Goal: Task Accomplishment & Management: Manage account settings

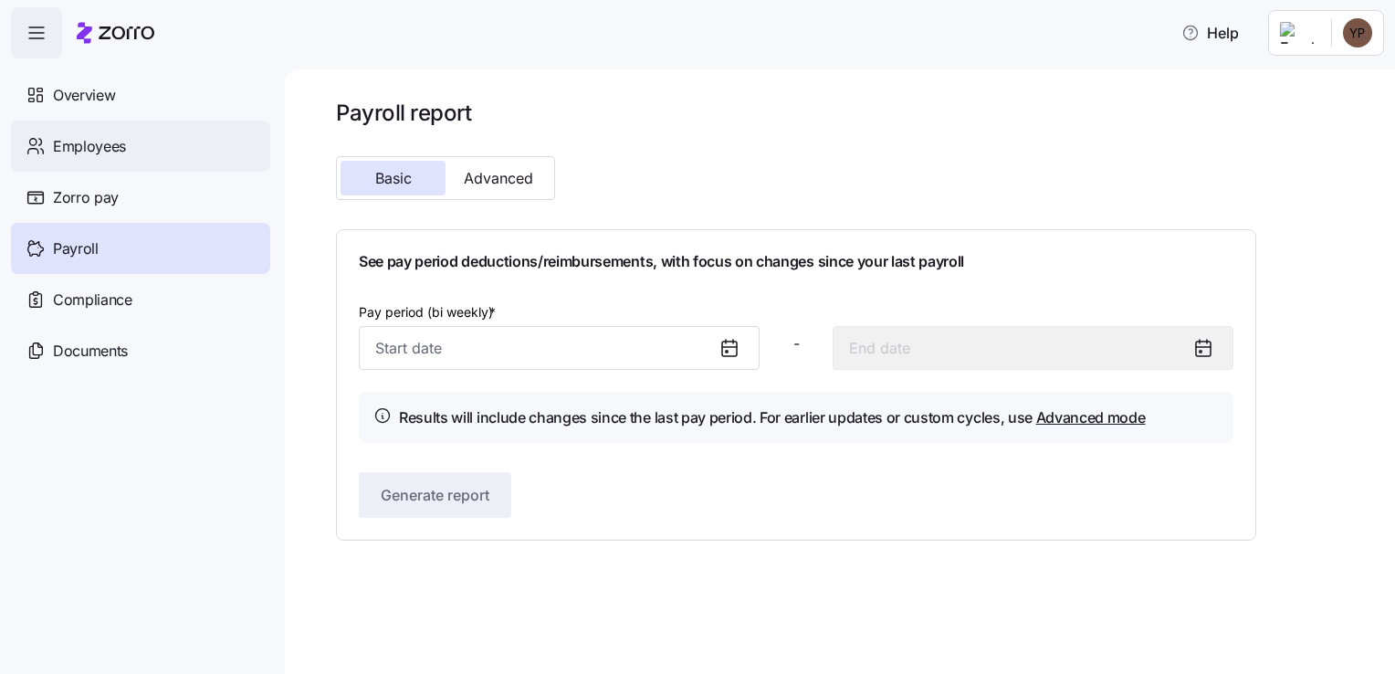
click at [155, 152] on div "Employees" at bounding box center [140, 145] width 259 height 51
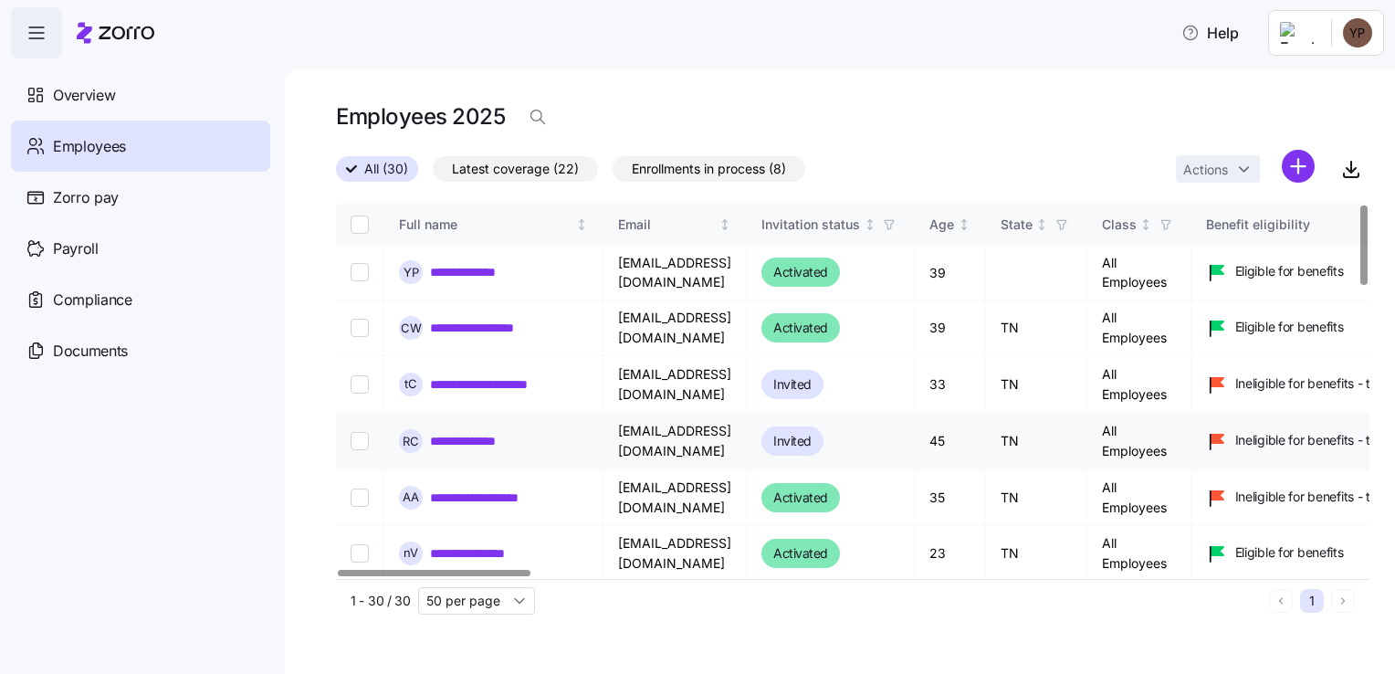
scroll to position [274, 0]
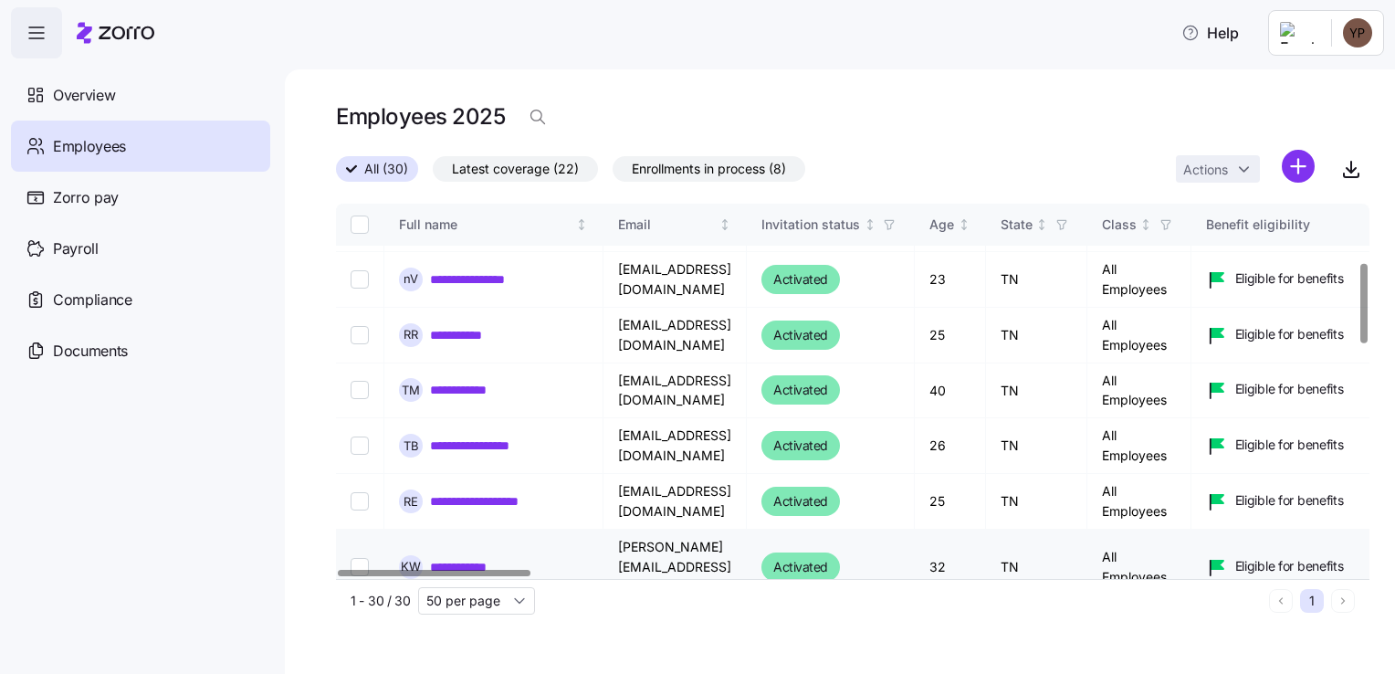
click at [490, 558] on link "**********" at bounding box center [469, 567] width 78 height 18
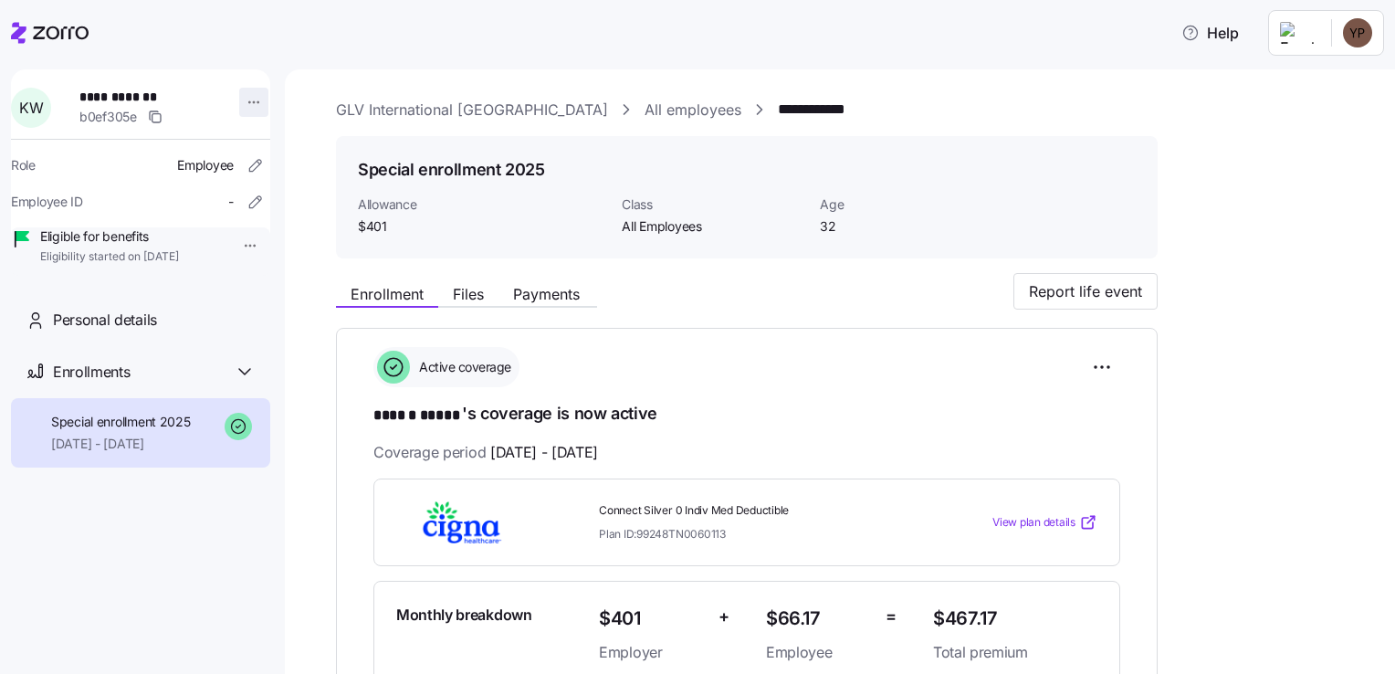
click at [243, 103] on html "**********" at bounding box center [697, 331] width 1395 height 663
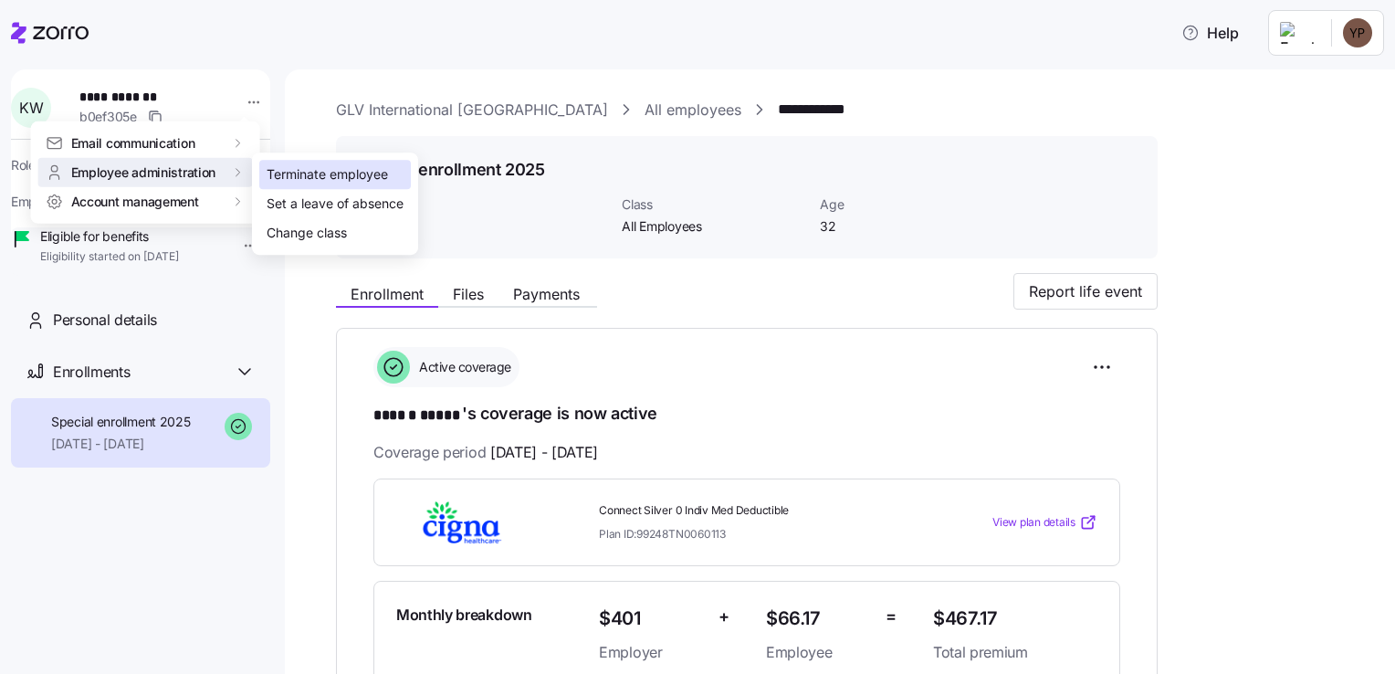
click at [278, 175] on div "Terminate employee" at bounding box center [327, 174] width 121 height 20
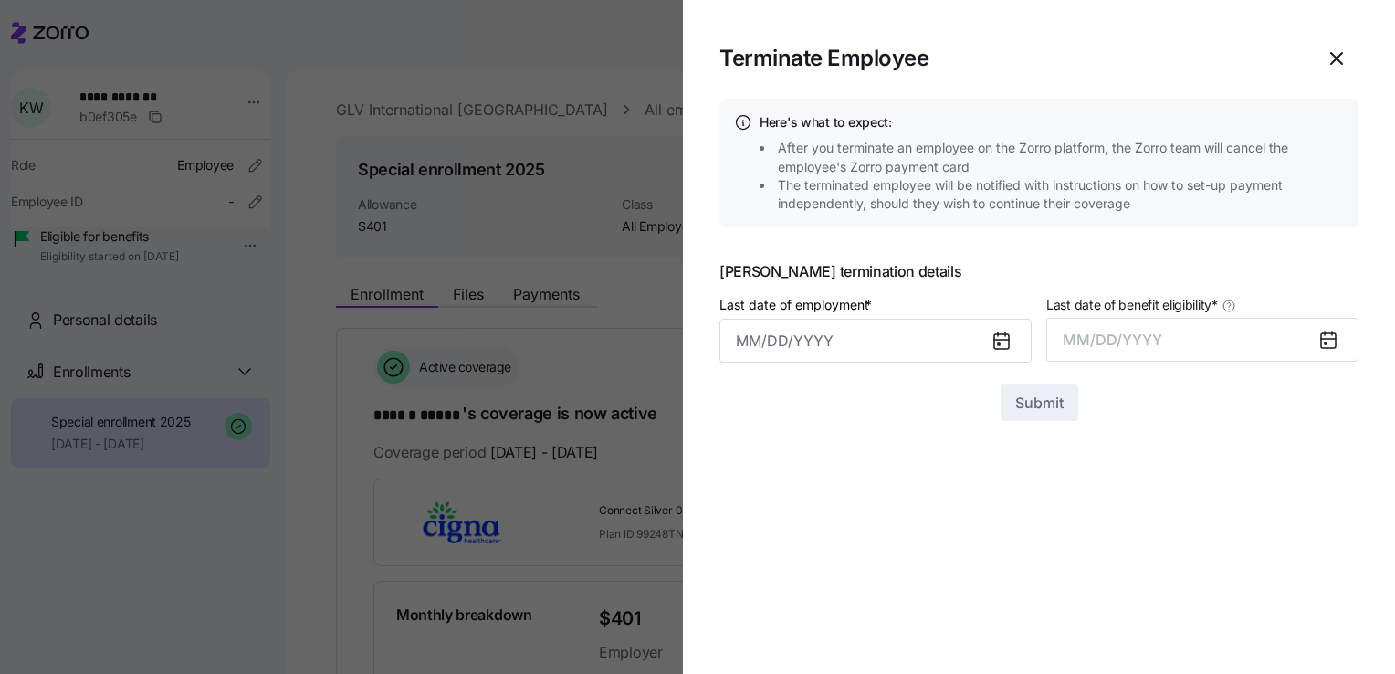
click at [989, 344] on div at bounding box center [1009, 340] width 44 height 42
click at [991, 340] on icon at bounding box center [1001, 341] width 22 height 22
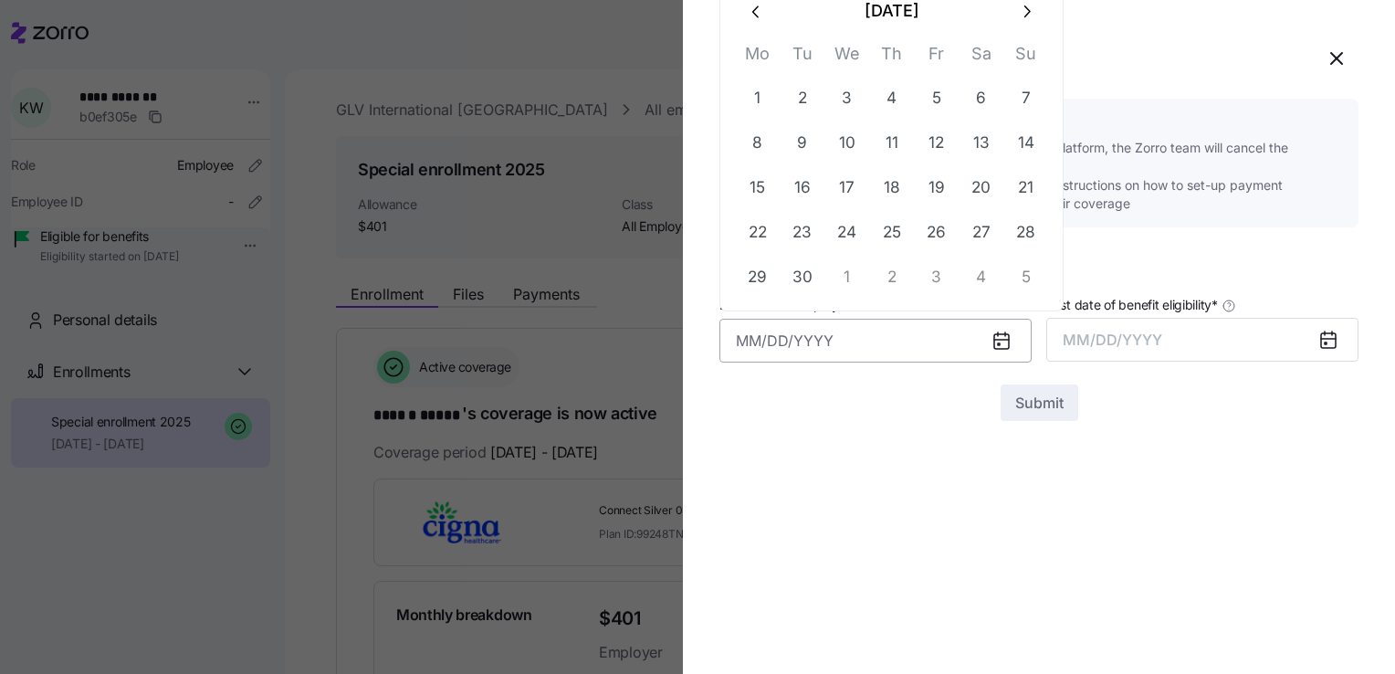
click at [863, 343] on input "Last date of employment *" at bounding box center [875, 341] width 312 height 44
click at [760, 15] on icon "button" at bounding box center [757, 12] width 20 height 20
click at [931, 225] on button "22" at bounding box center [937, 233] width 44 height 44
type input "[DATE]"
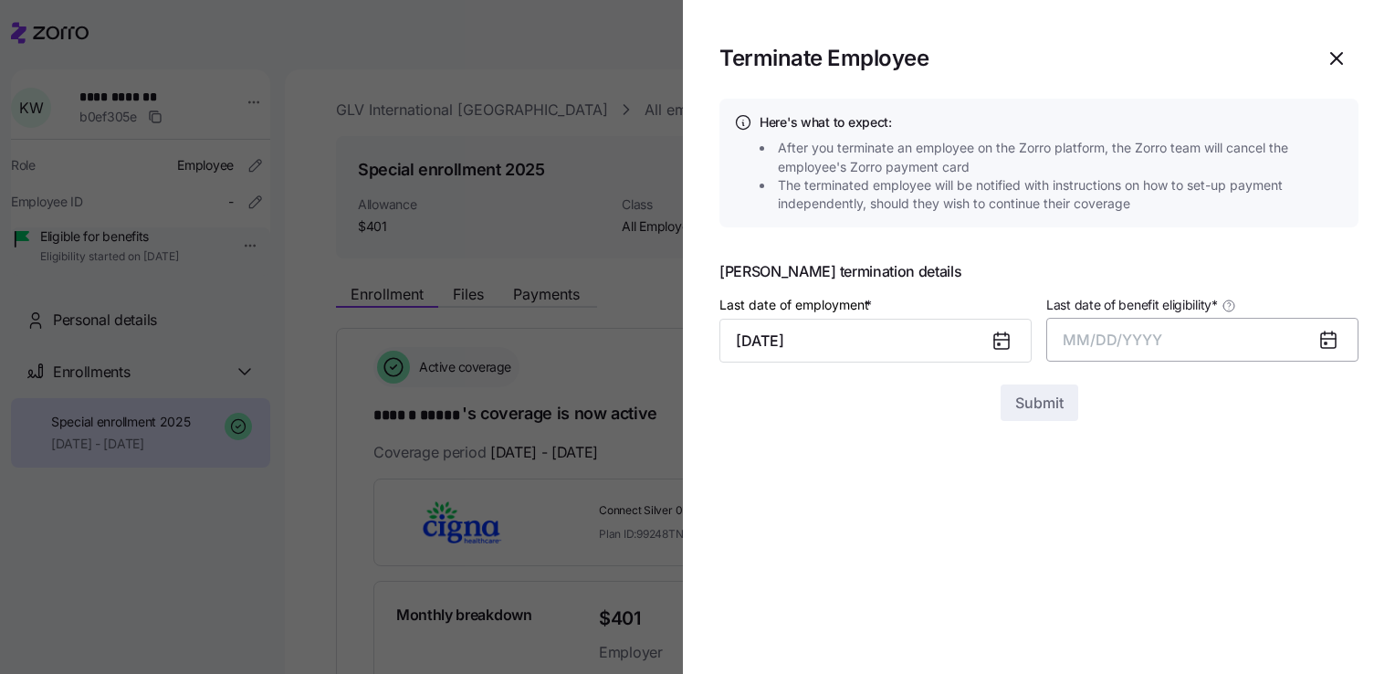
click at [1198, 336] on button "MM/DD/YYYY" at bounding box center [1202, 340] width 312 height 44
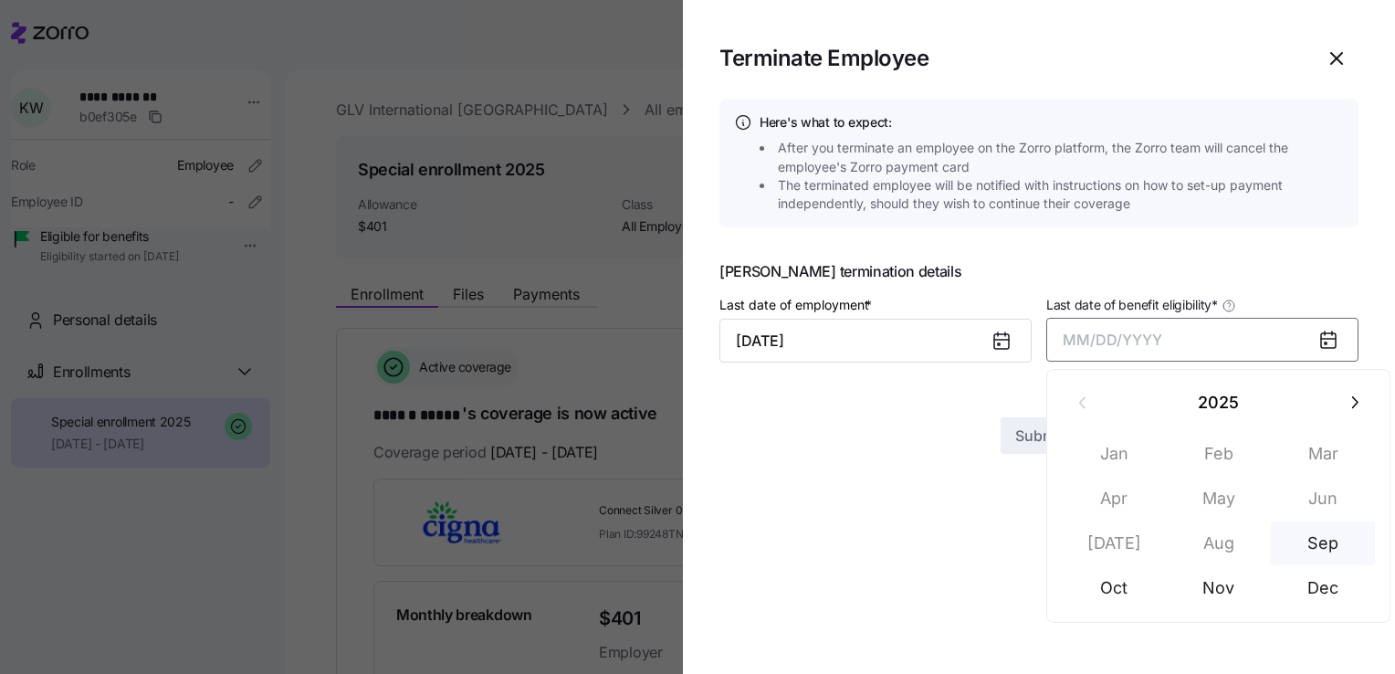
click at [1303, 543] on button "Sep" at bounding box center [1323, 543] width 104 height 44
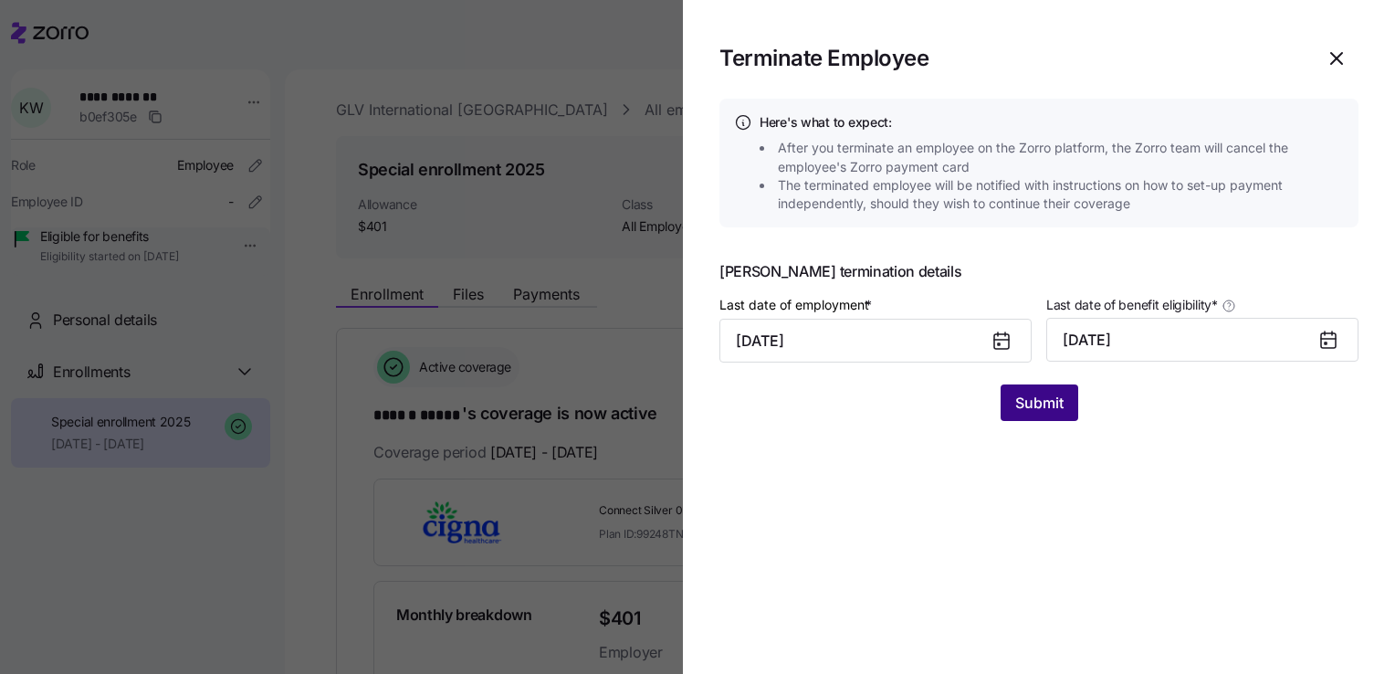
click at [1030, 401] on span "Submit" at bounding box center [1039, 403] width 48 height 22
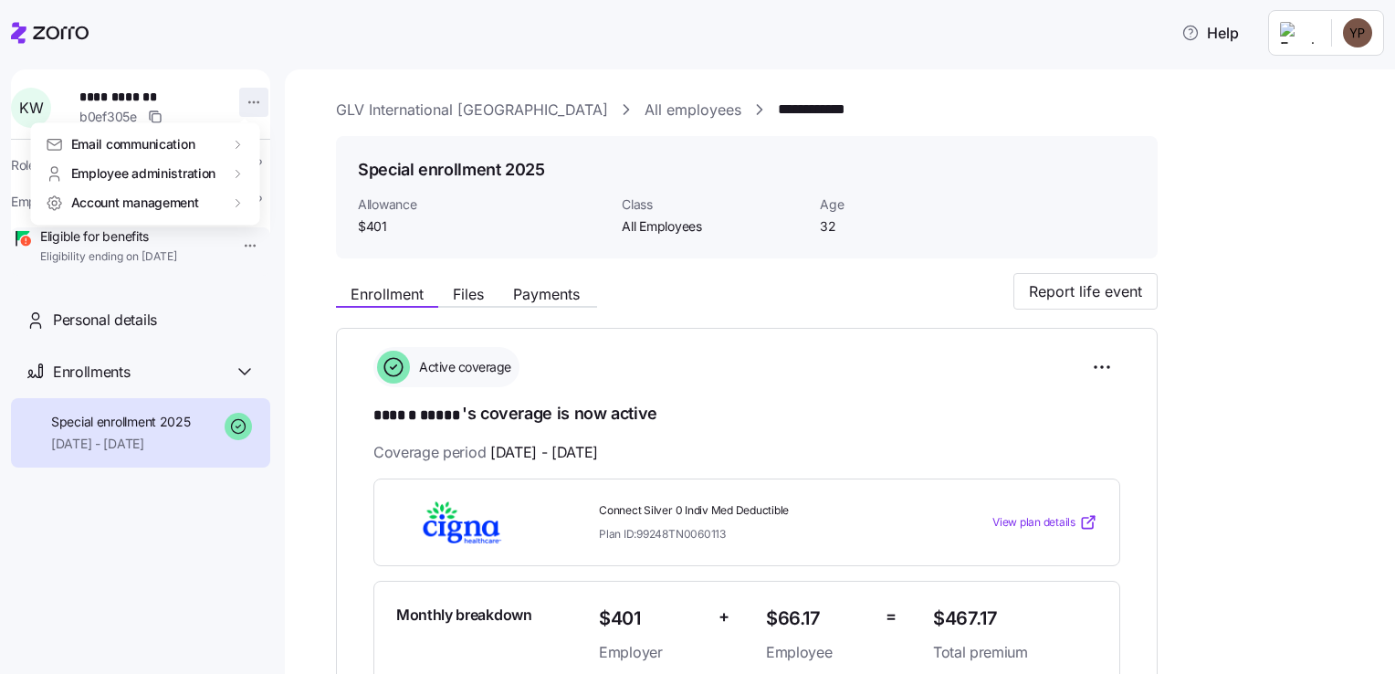
click at [247, 93] on html "**********" at bounding box center [697, 331] width 1395 height 663
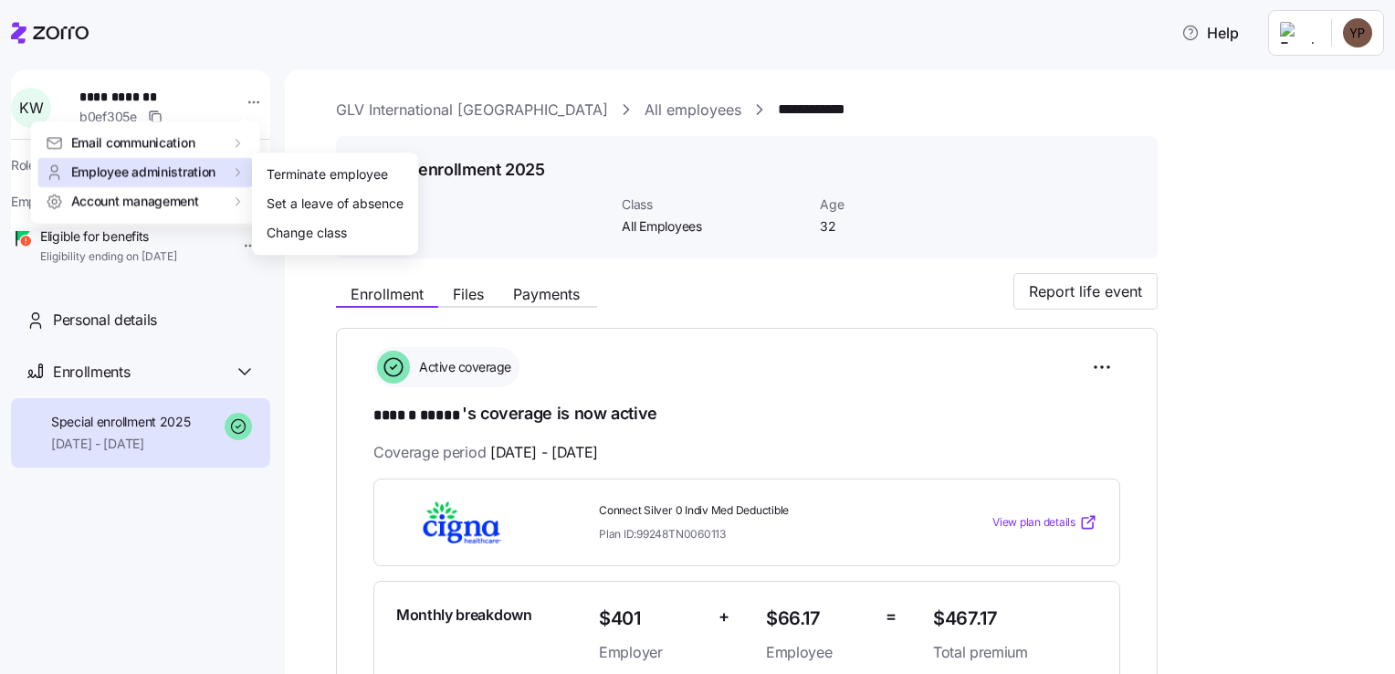
click at [183, 173] on span "Employee administration" at bounding box center [143, 172] width 145 height 18
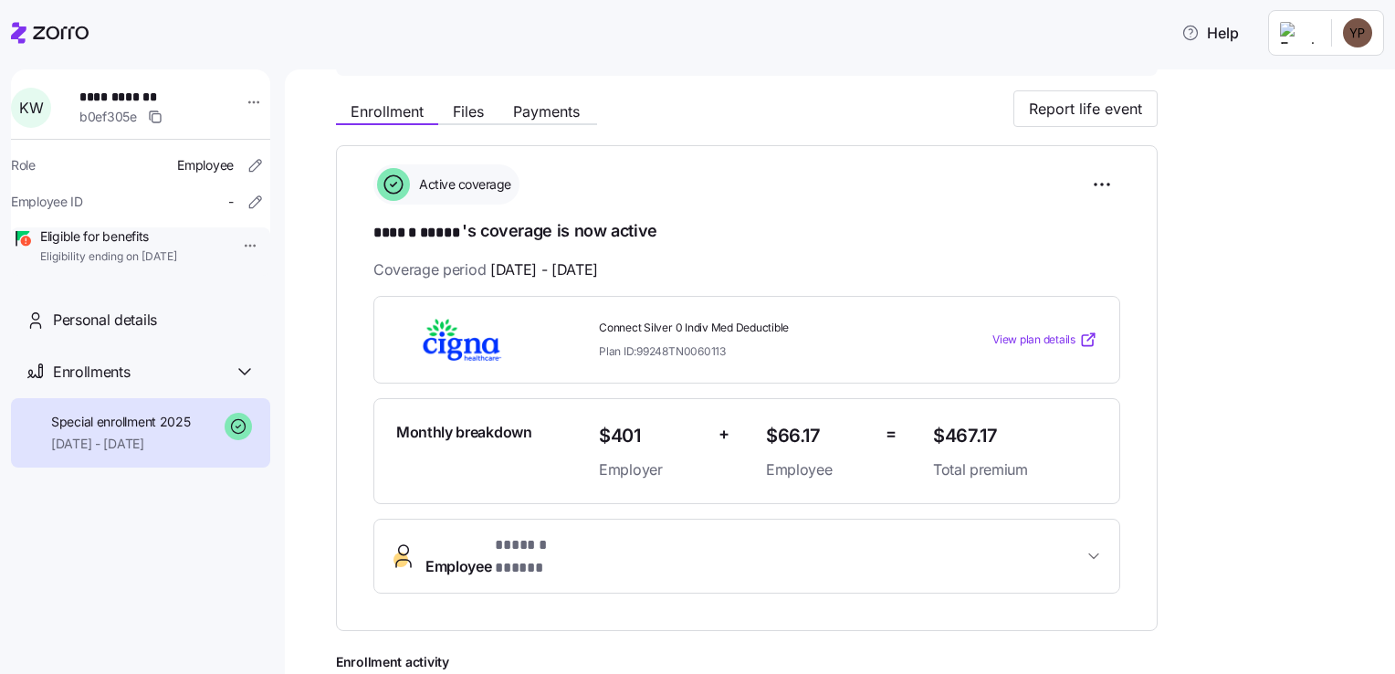
scroll to position [456, 0]
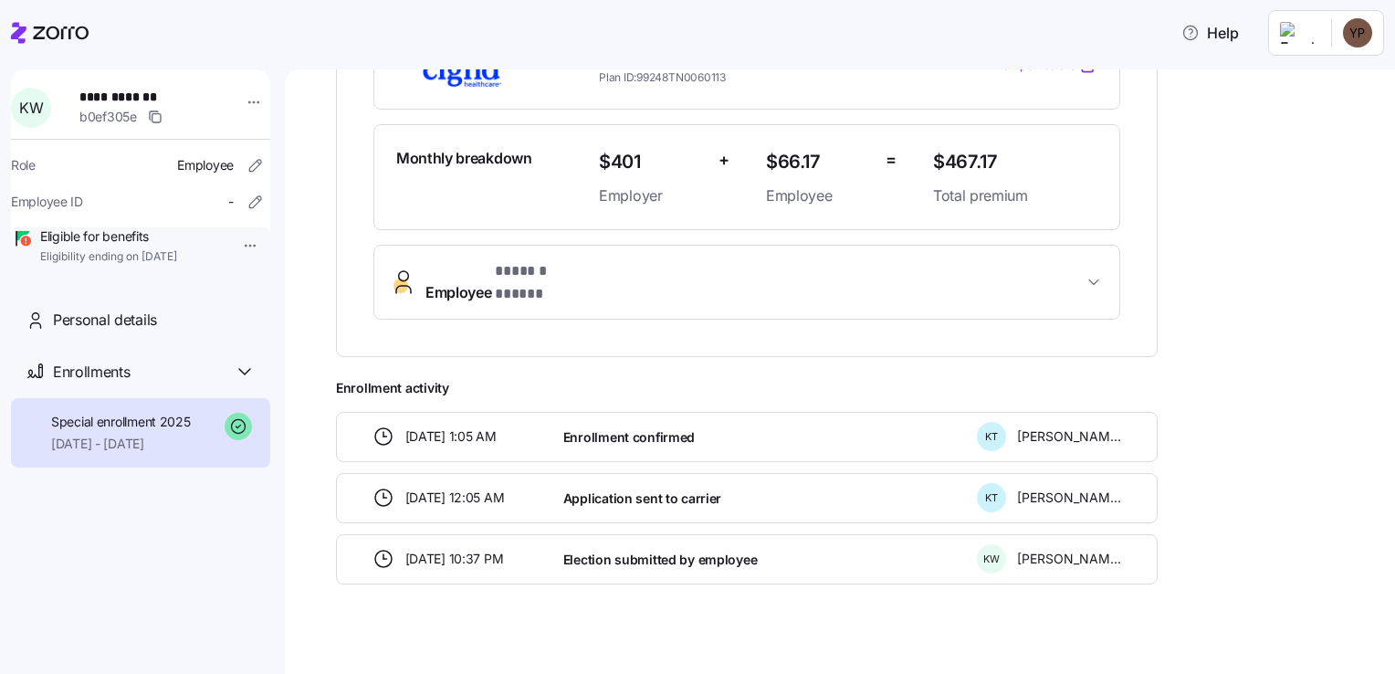
click at [636, 301] on div "**********" at bounding box center [746, 114] width 821 height 486
click at [635, 290] on button "Employee * ****** ***** *" at bounding box center [746, 282] width 745 height 73
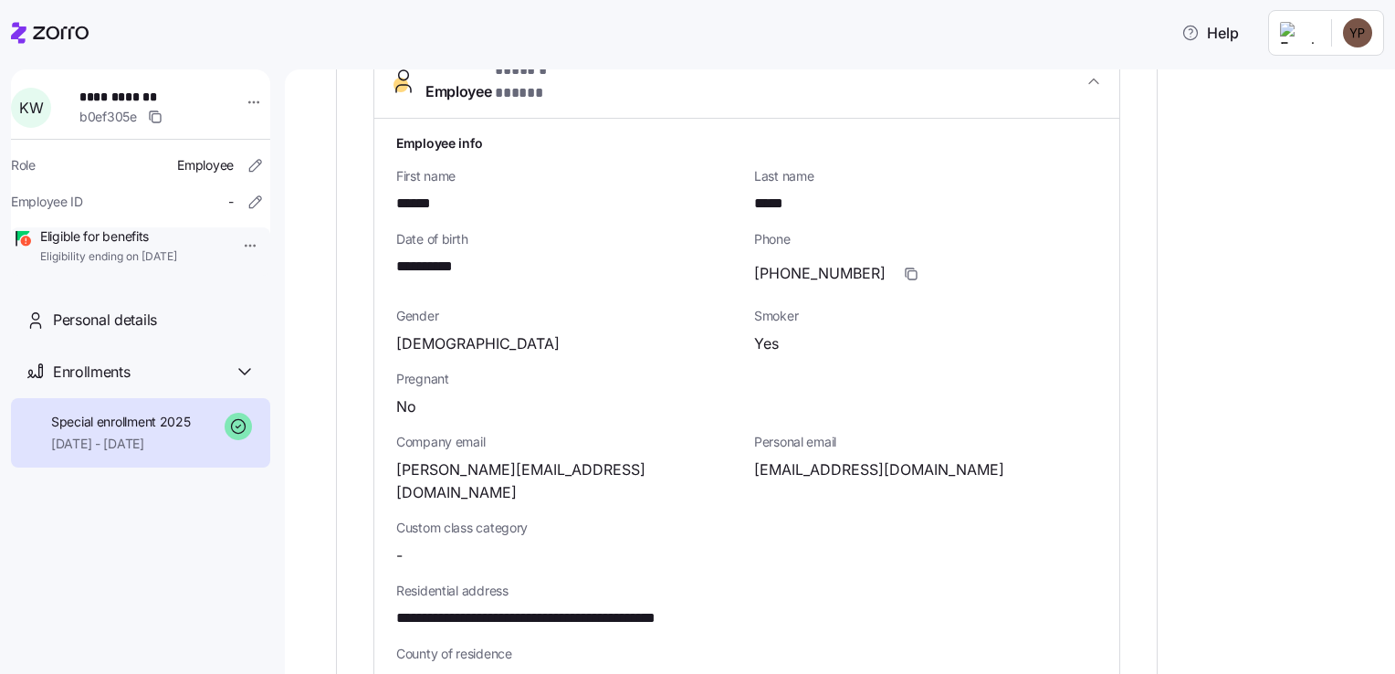
scroll to position [566, 0]
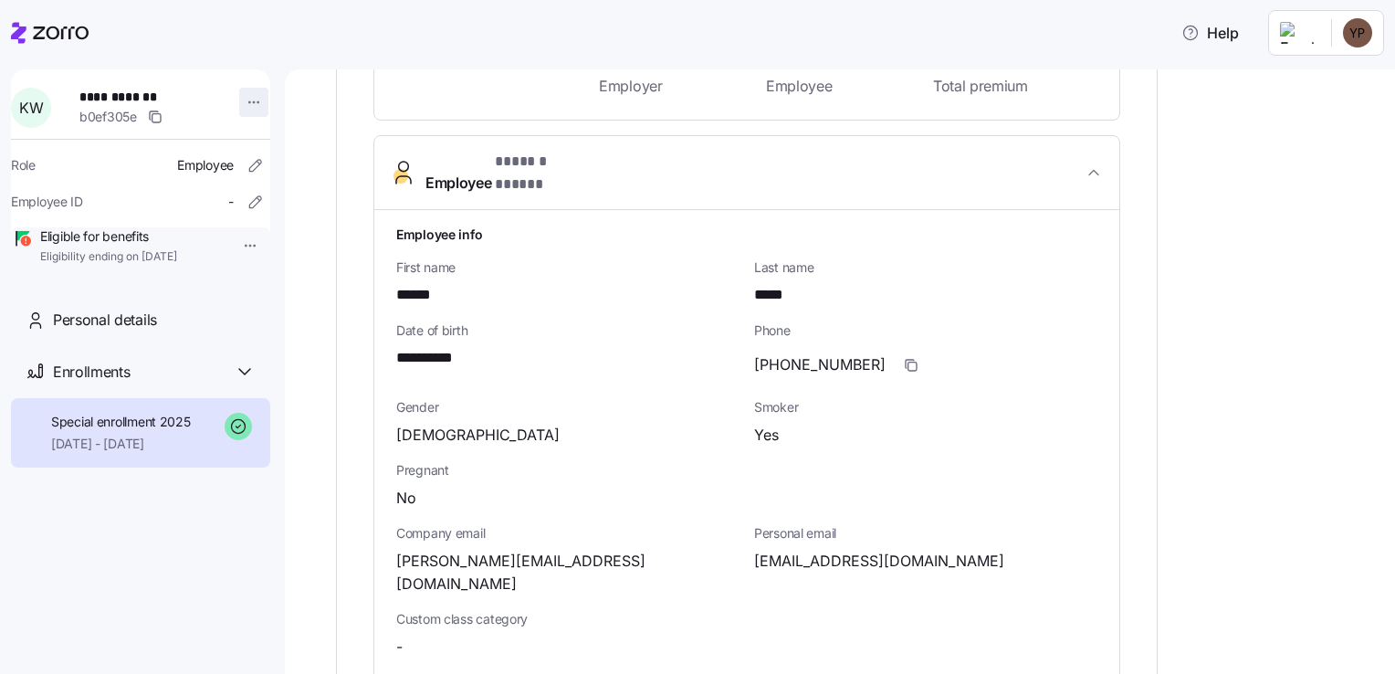
click at [234, 101] on html "**********" at bounding box center [697, 331] width 1395 height 663
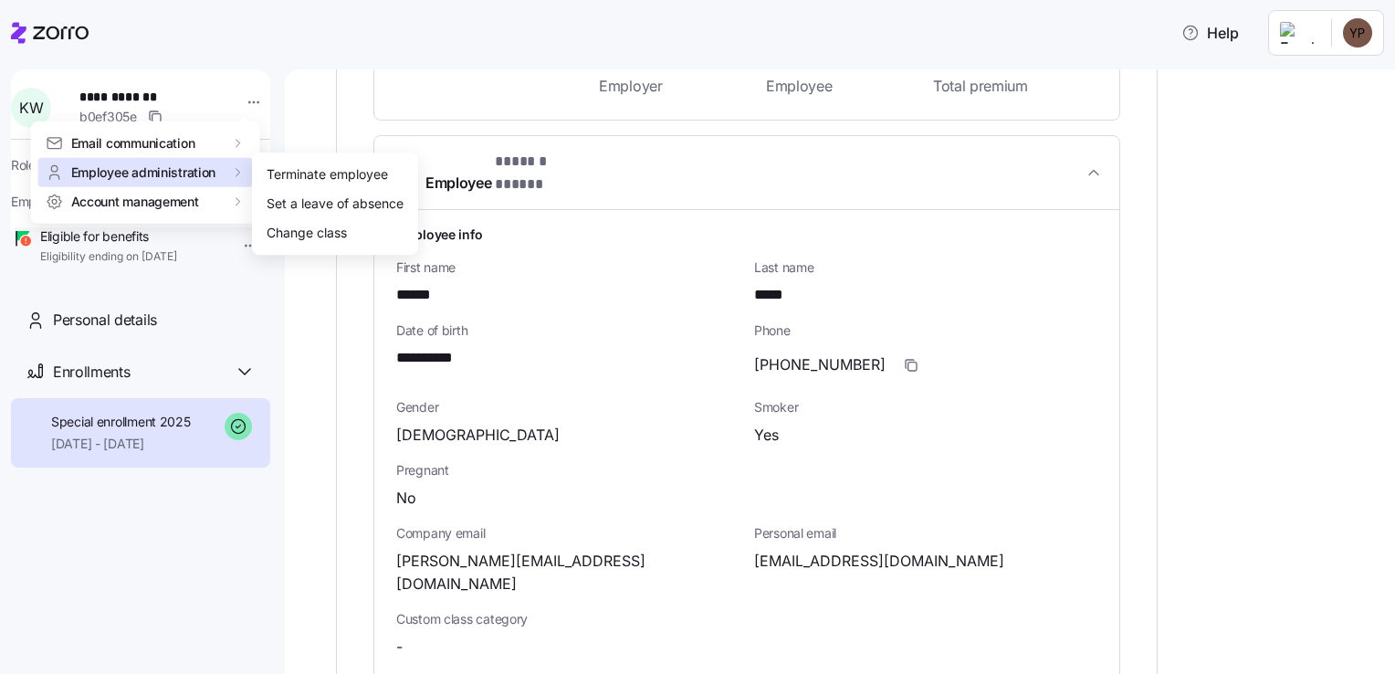
click at [174, 172] on span "Employee administration" at bounding box center [143, 172] width 145 height 18
click at [336, 170] on div "Terminate employee" at bounding box center [327, 174] width 121 height 20
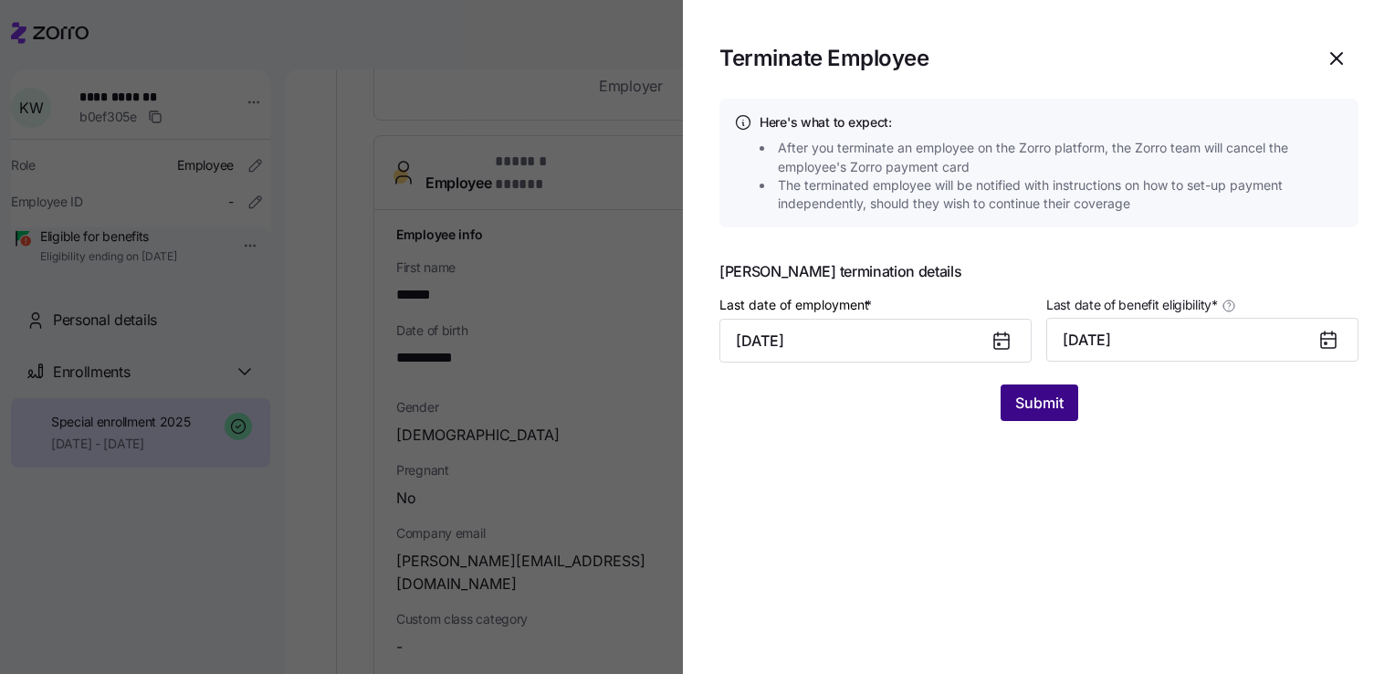
click at [1049, 412] on span "Submit" at bounding box center [1039, 403] width 48 height 22
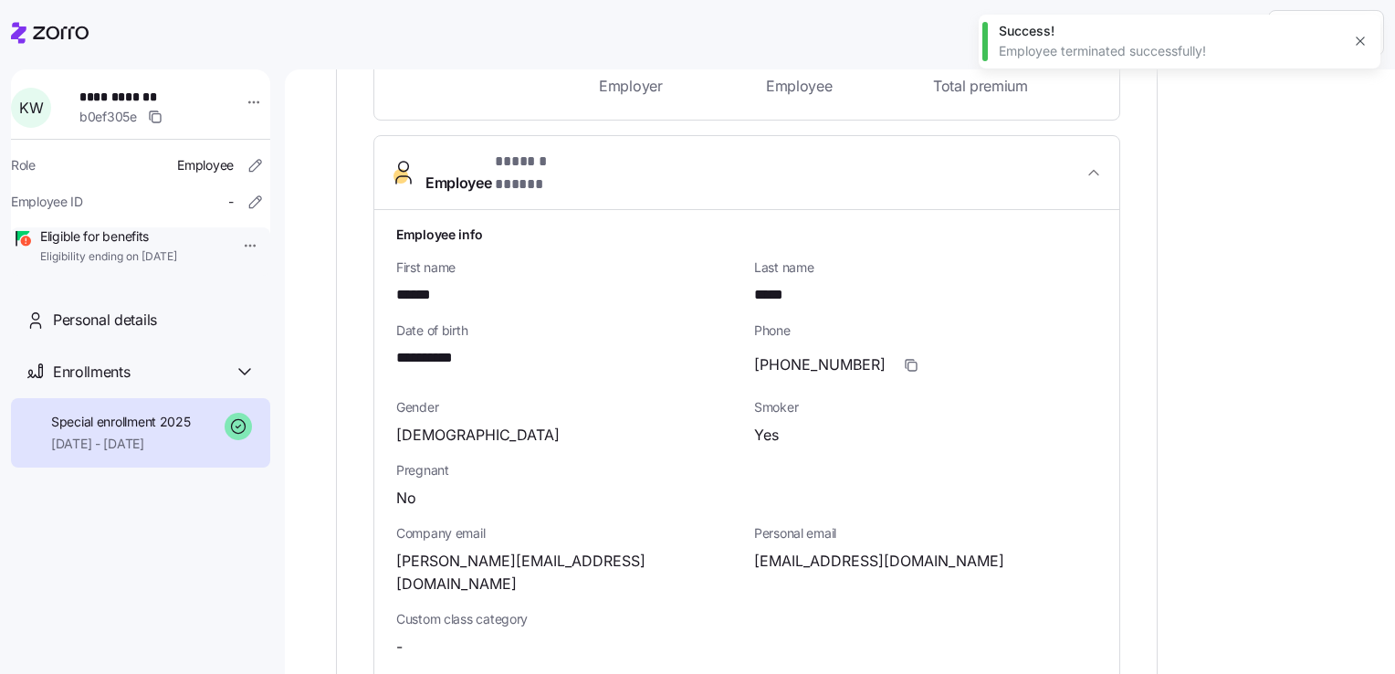
click at [1049, 424] on div "Yes" at bounding box center [925, 435] width 343 height 23
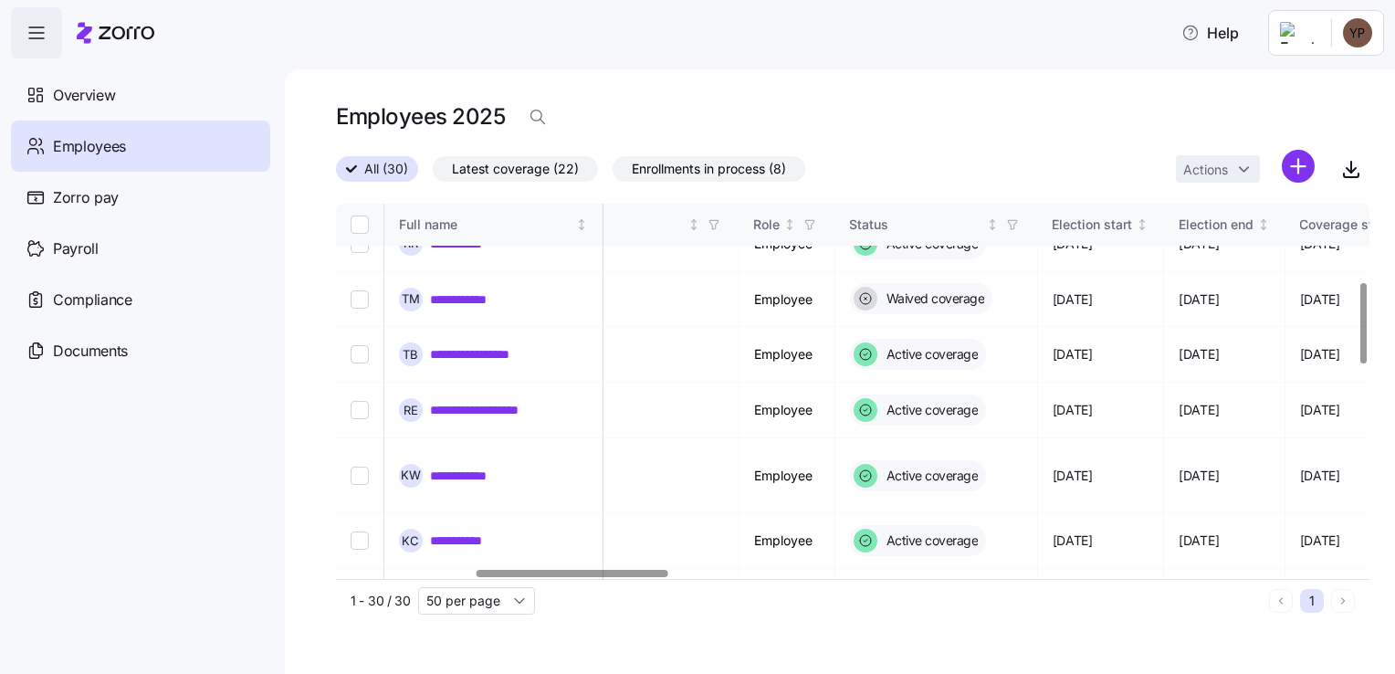
scroll to position [365, 0]
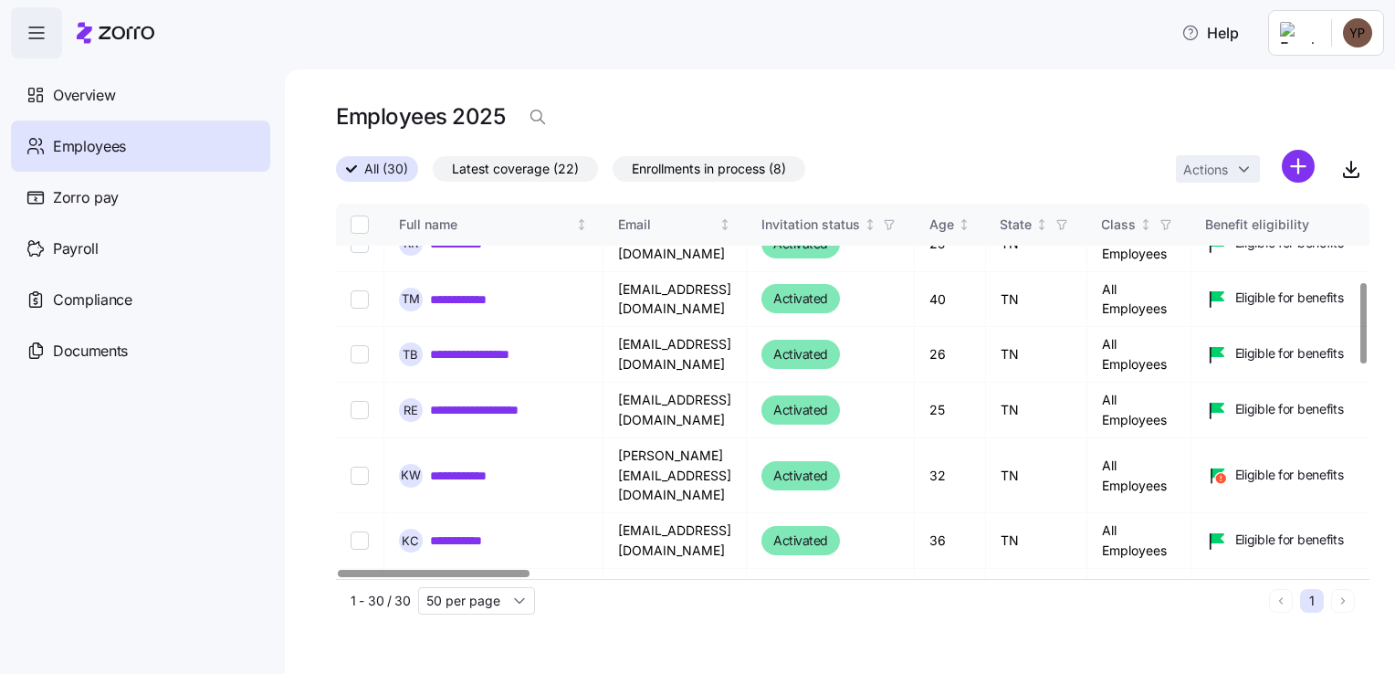
click at [338, 570] on div at bounding box center [434, 573] width 193 height 6
click at [457, 464] on div "**********" at bounding box center [493, 476] width 189 height 24
click at [457, 466] on link "**********" at bounding box center [469, 475] width 78 height 18
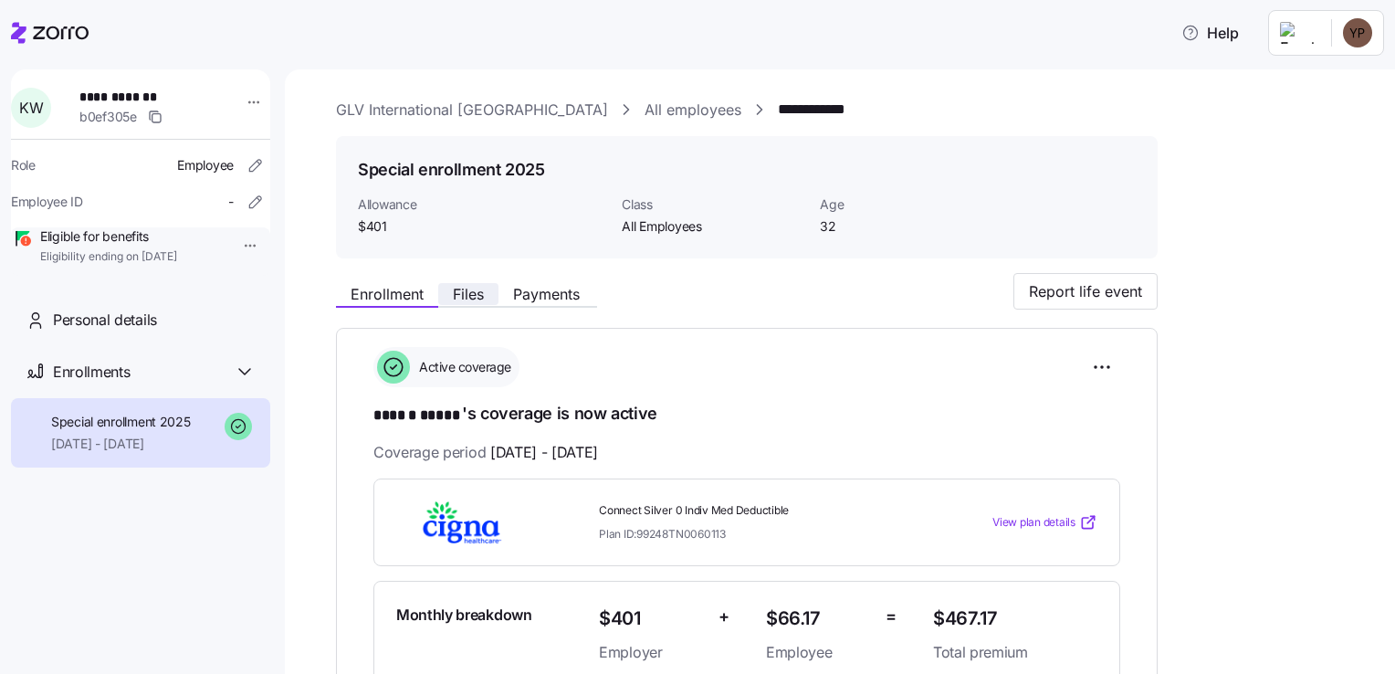
click at [458, 297] on span "Files" at bounding box center [468, 294] width 31 height 15
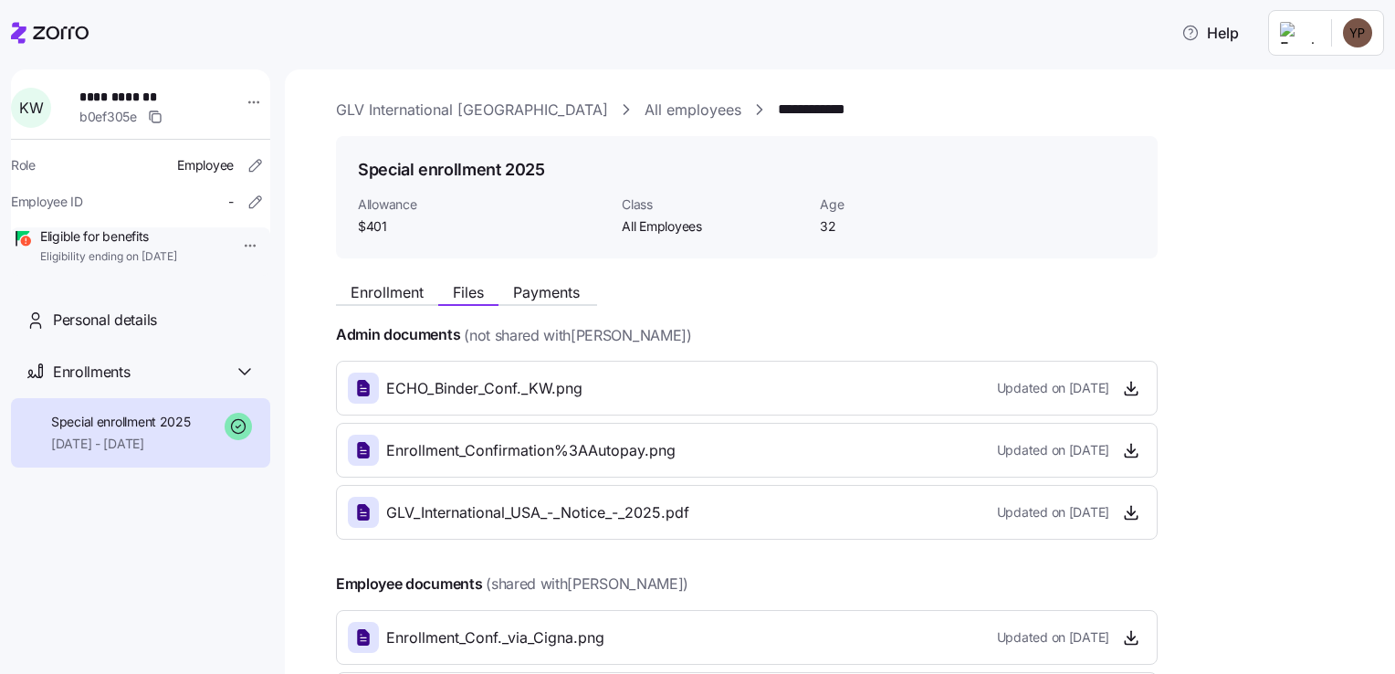
click at [550, 291] on span "Payments" at bounding box center [546, 292] width 67 height 15
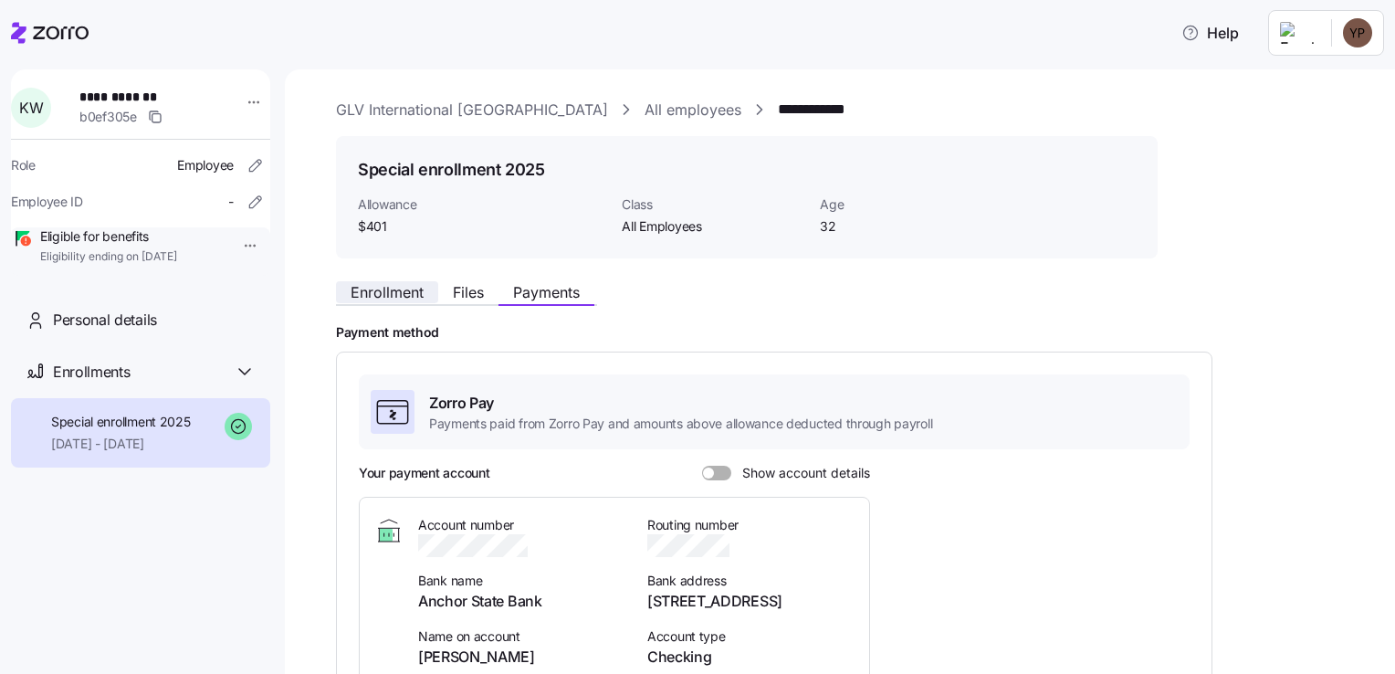
click at [367, 288] on span "Enrollment" at bounding box center [386, 292] width 73 height 15
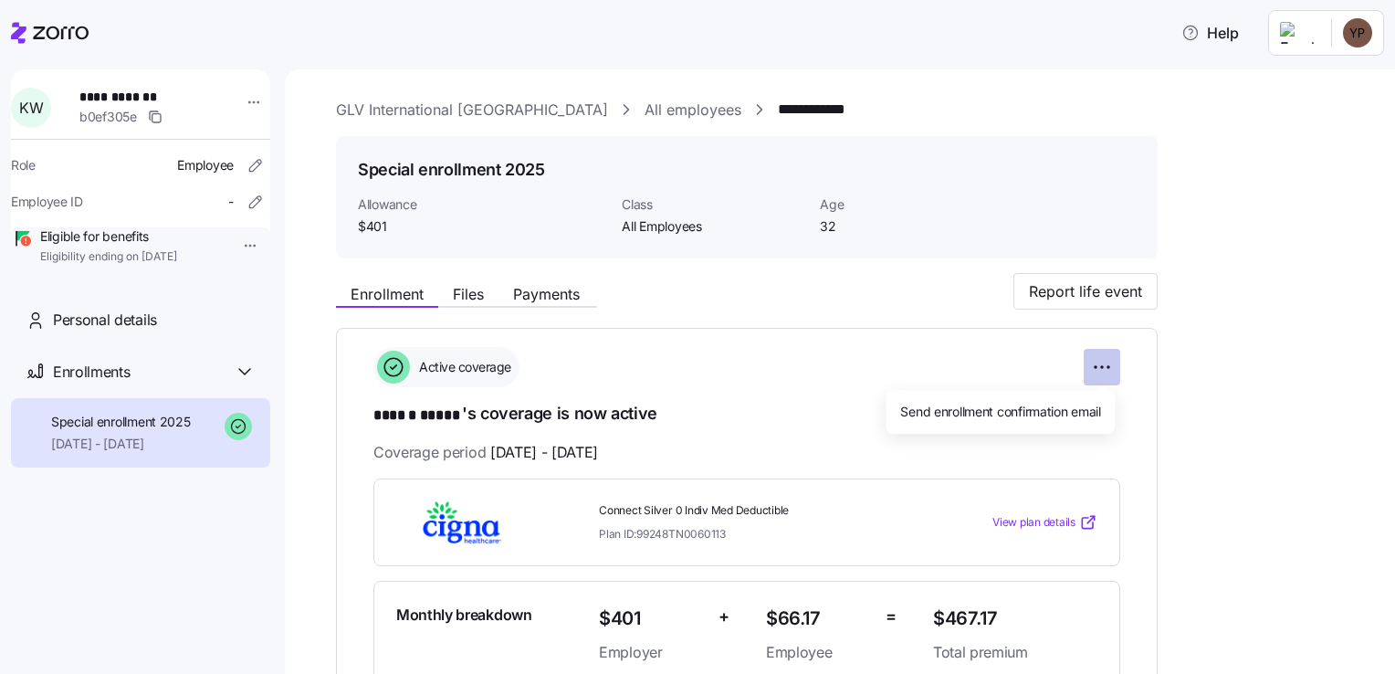
click at [1098, 360] on html "**********" at bounding box center [697, 331] width 1395 height 663
click at [899, 356] on html "**********" at bounding box center [697, 331] width 1395 height 663
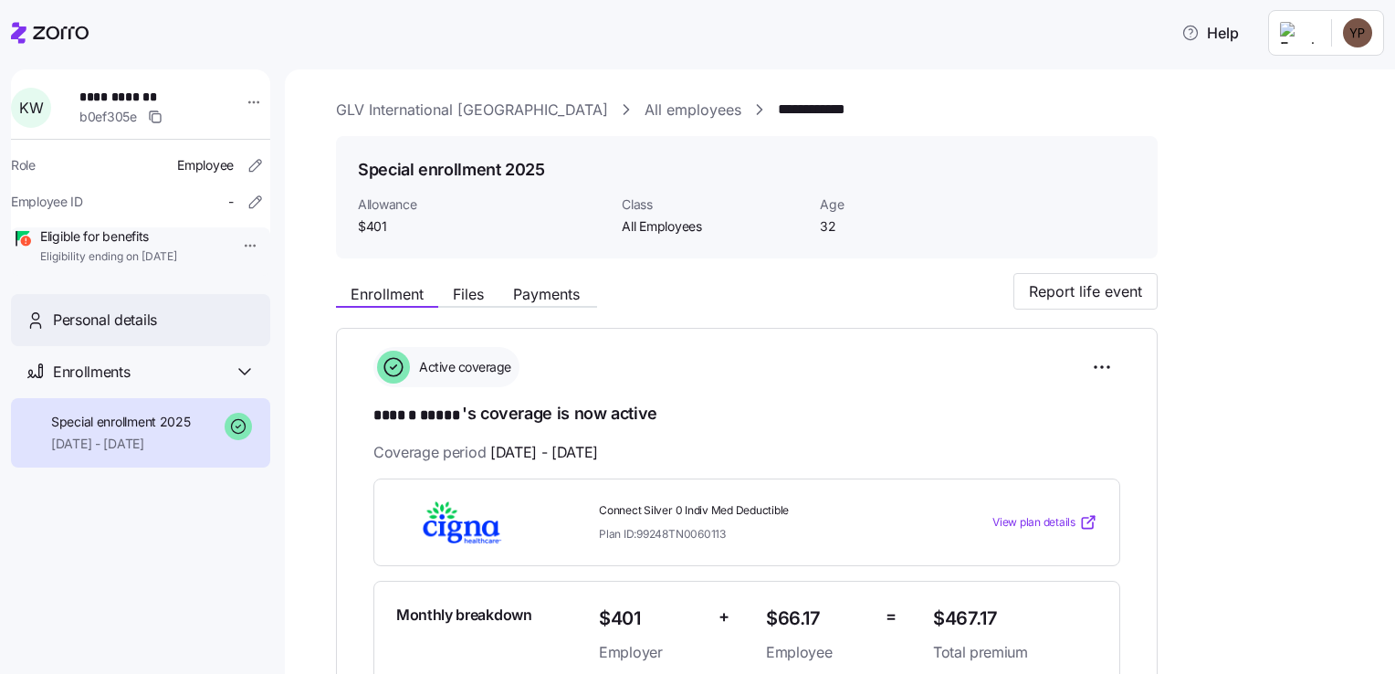
click at [235, 331] on div "Personal details" at bounding box center [154, 320] width 203 height 23
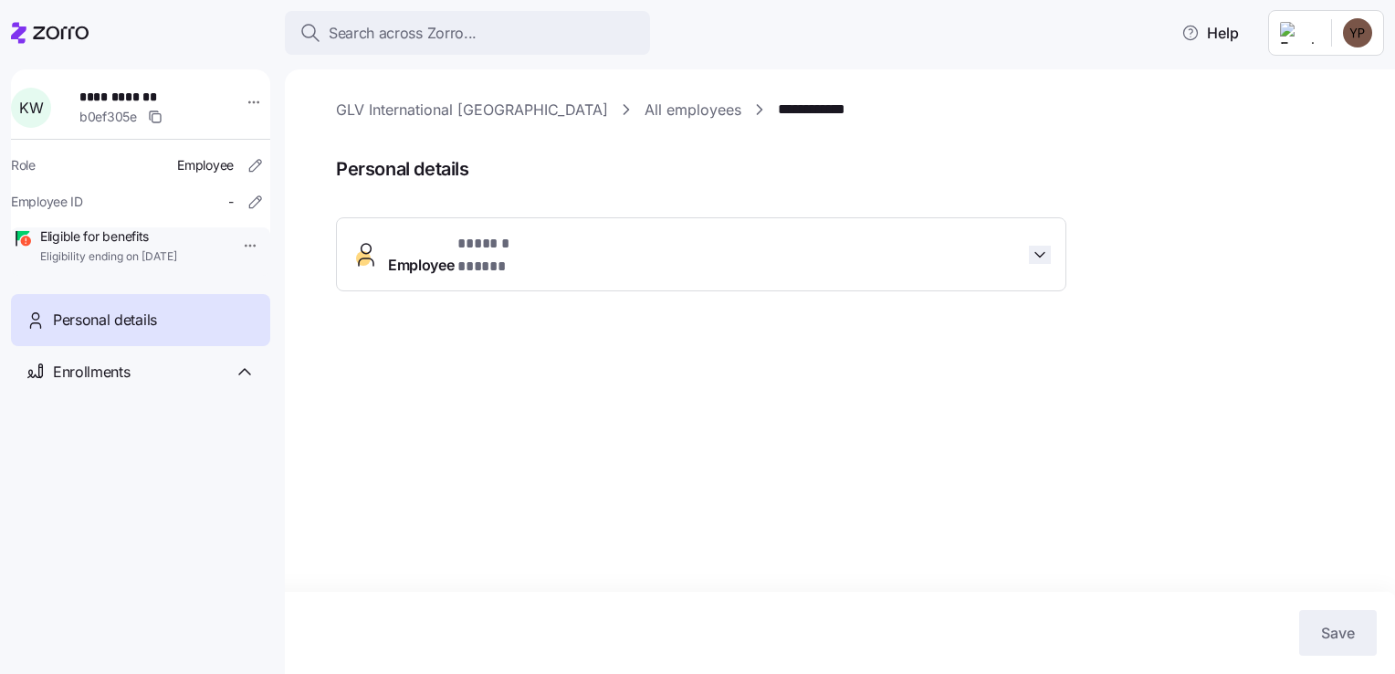
click at [1033, 250] on icon "button" at bounding box center [1039, 255] width 18 height 18
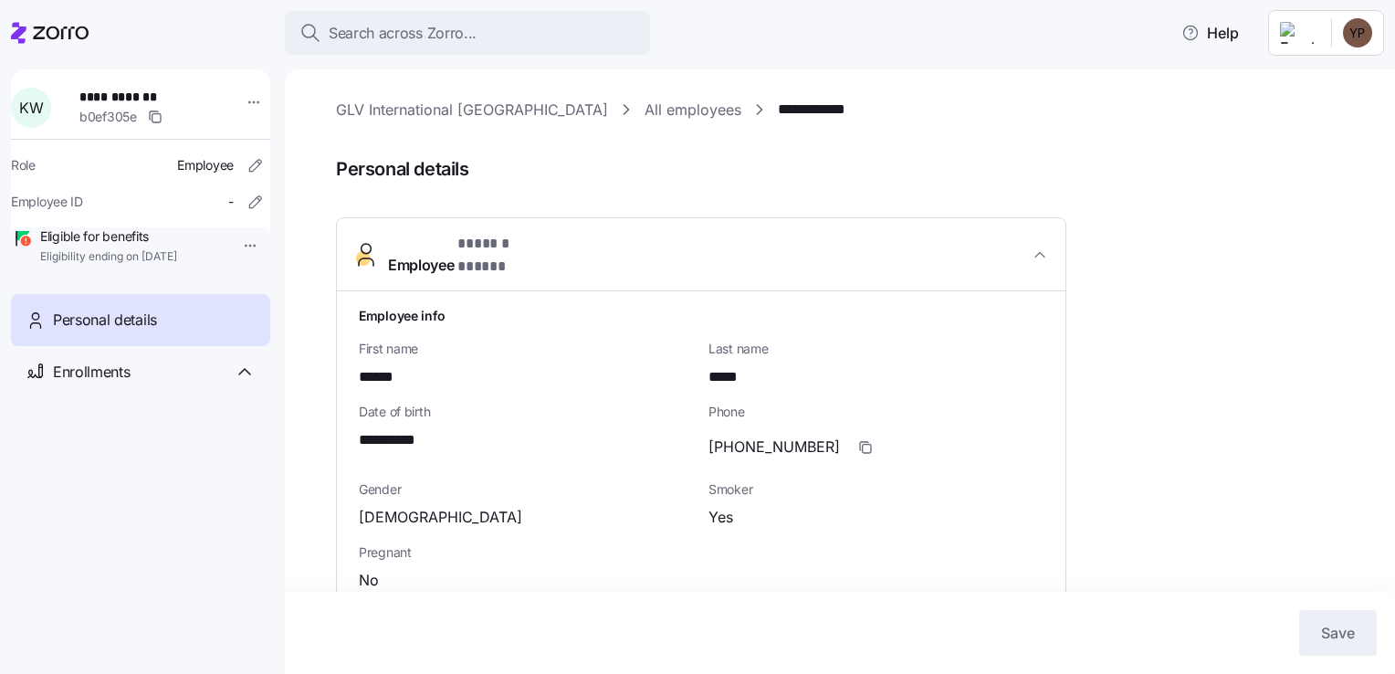
click at [518, 244] on span "* ****** ***** *" at bounding box center [505, 244] width 96 height 23
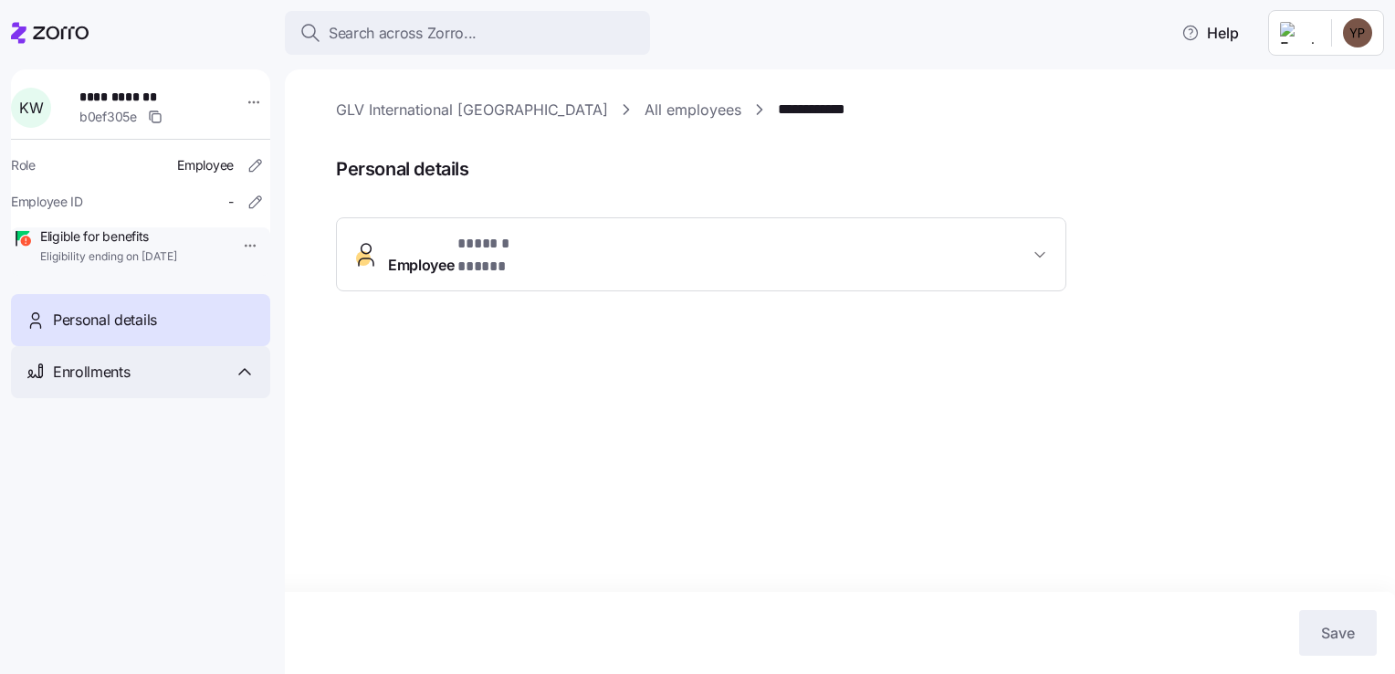
click at [80, 383] on span "Enrollments" at bounding box center [91, 372] width 77 height 23
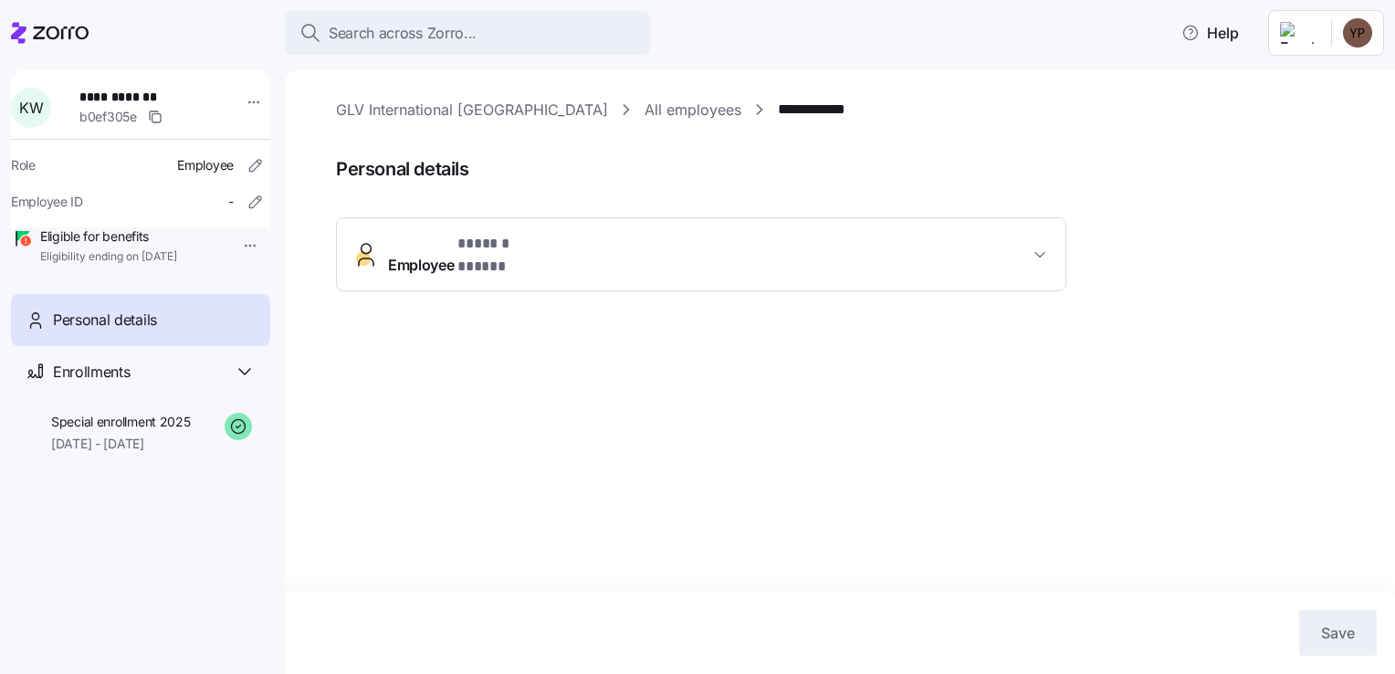
click at [120, 101] on span "**********" at bounding box center [143, 97] width 128 height 18
click at [246, 162] on icon "button" at bounding box center [255, 165] width 18 height 18
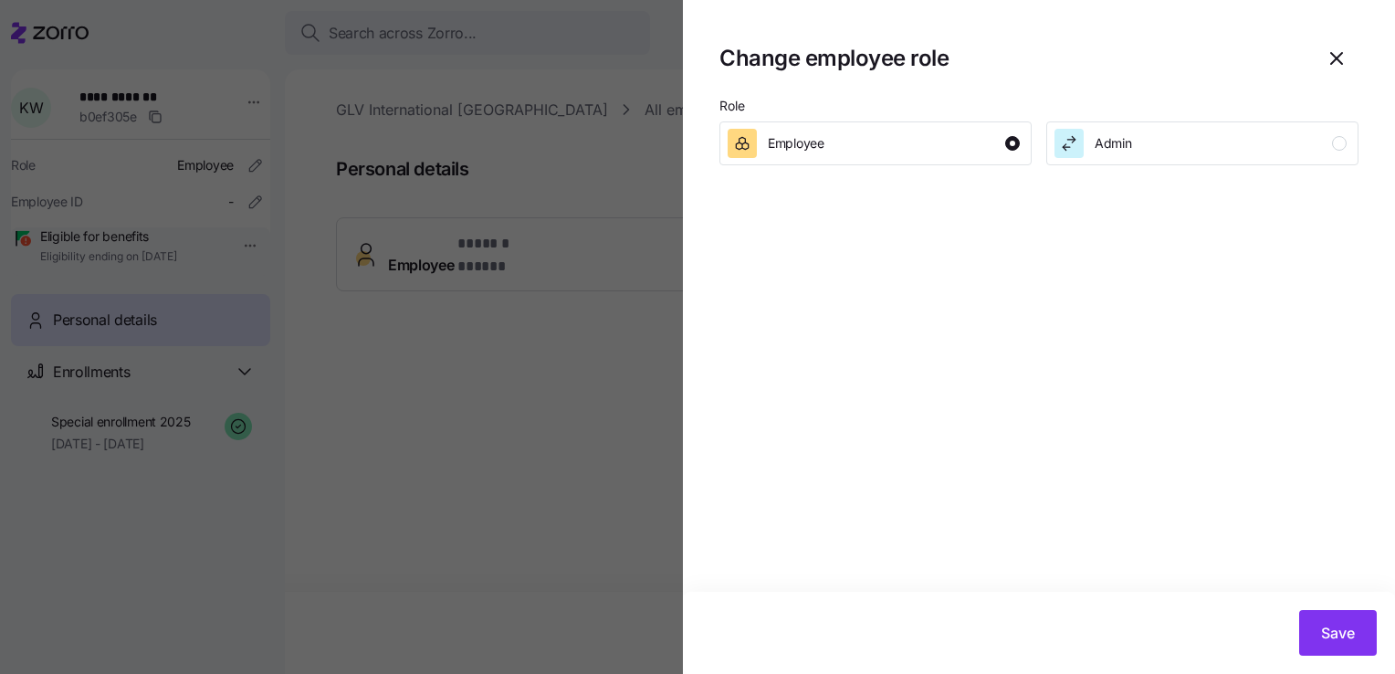
click at [516, 374] on div at bounding box center [697, 337] width 1395 height 674
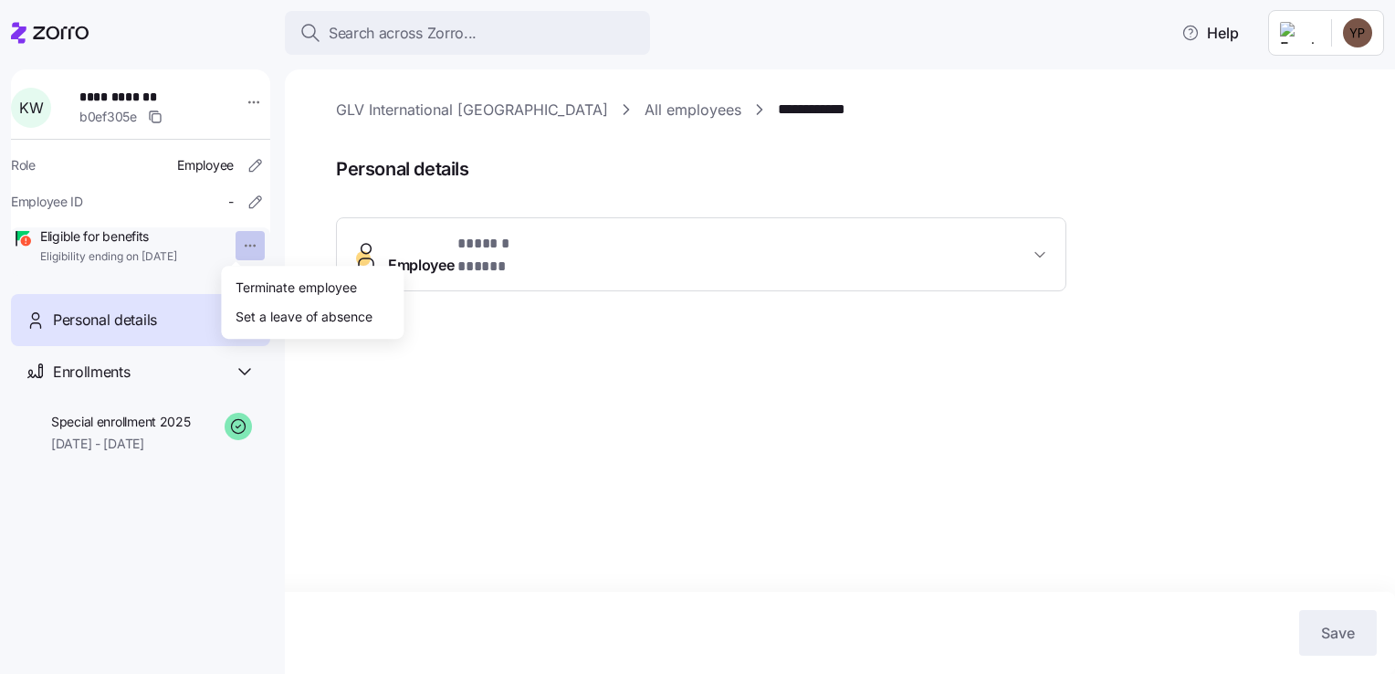
click at [241, 254] on html "**********" at bounding box center [697, 331] width 1395 height 663
click at [263, 296] on div "Terminate employee" at bounding box center [295, 287] width 121 height 20
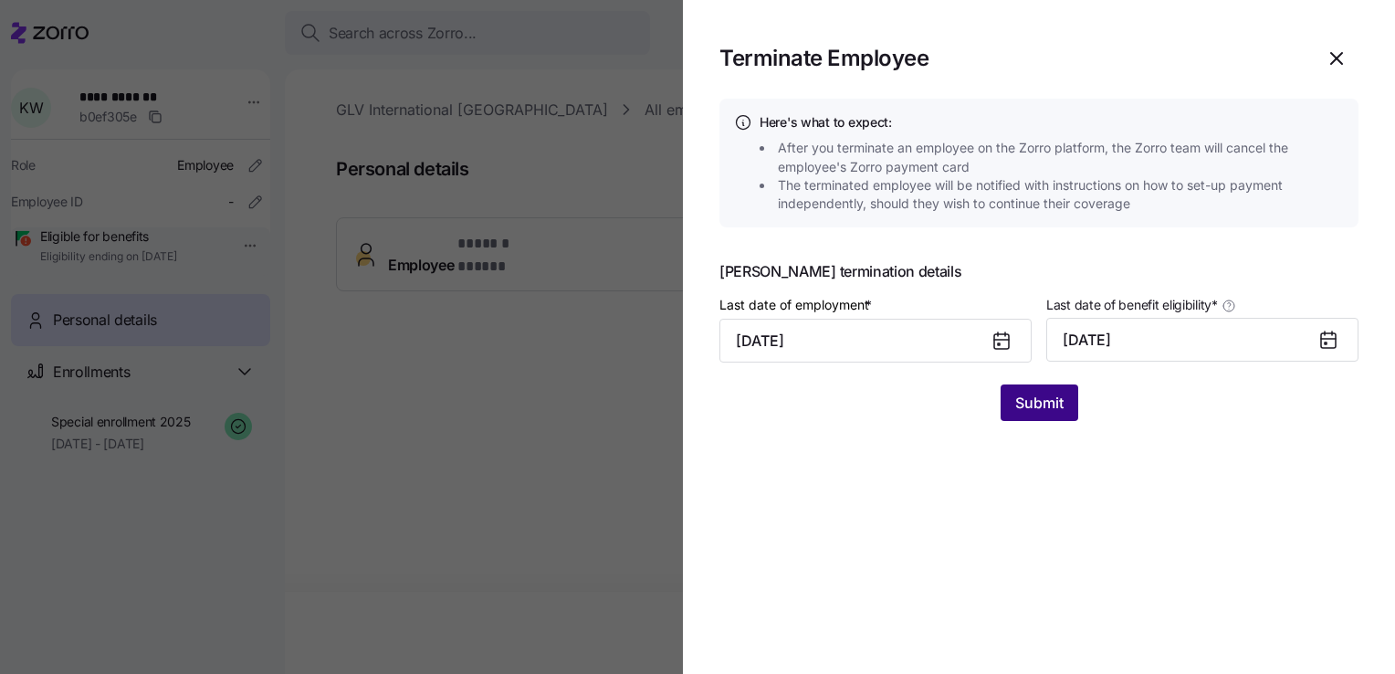
click at [1030, 400] on span "Submit" at bounding box center [1039, 403] width 48 height 22
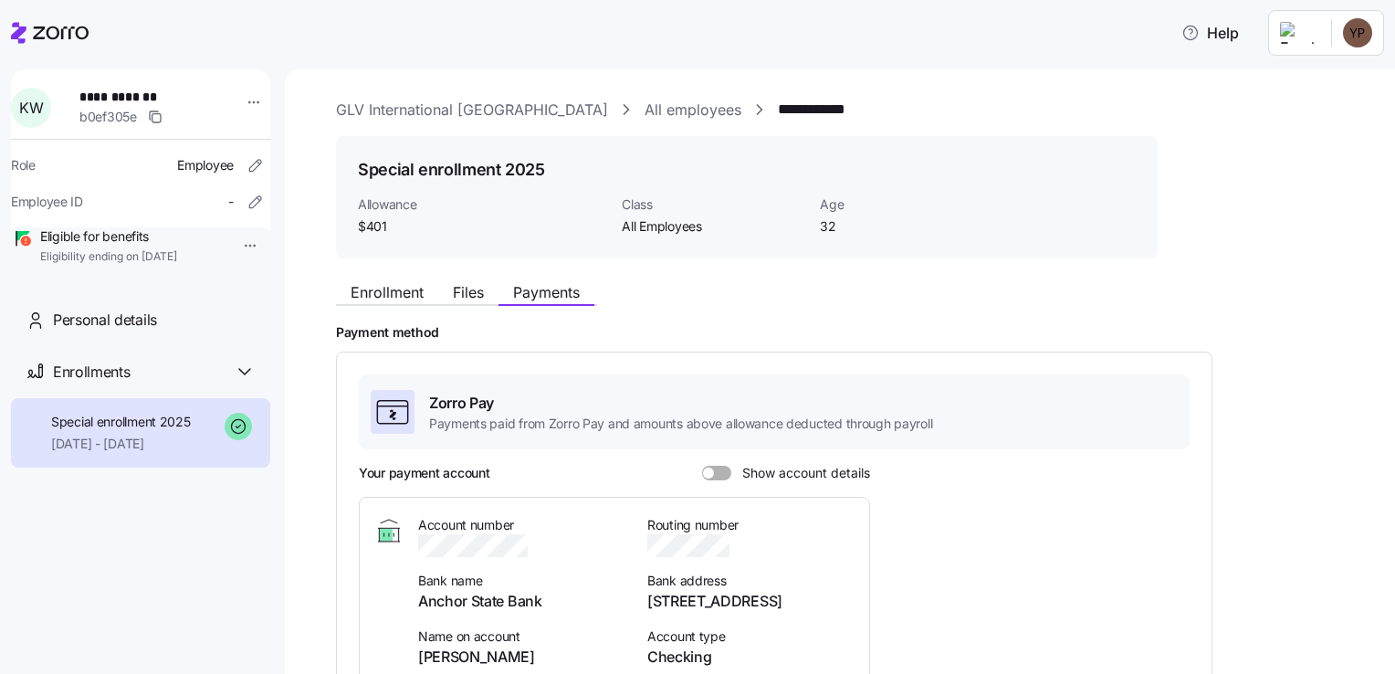
click at [16, 29] on icon at bounding box center [50, 33] width 78 height 22
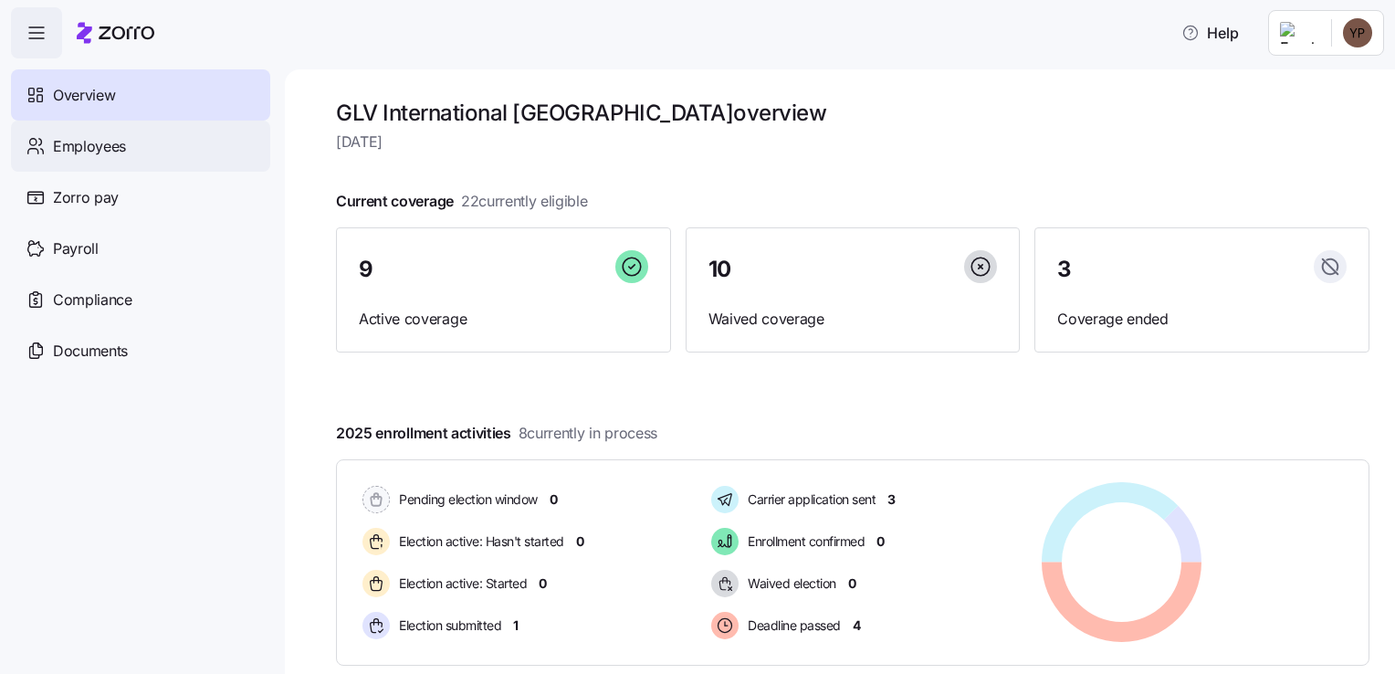
click at [109, 141] on span "Employees" at bounding box center [89, 146] width 73 height 23
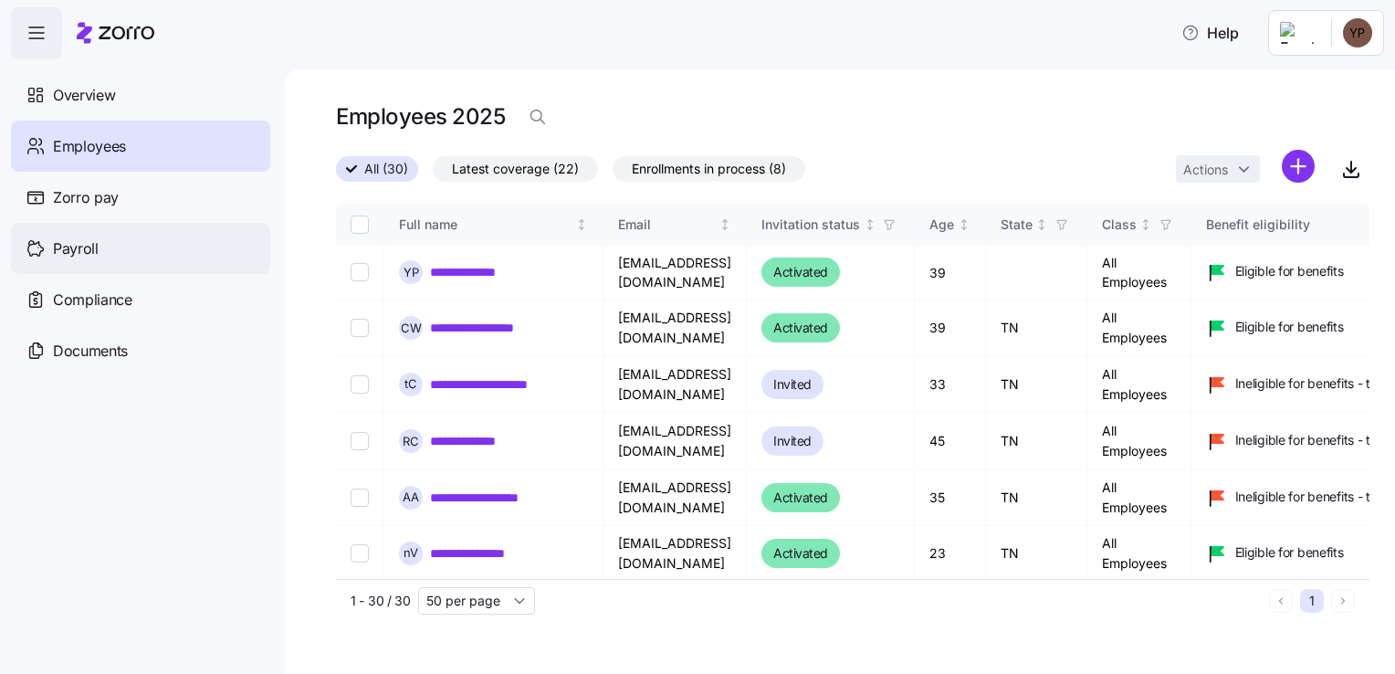
click at [90, 250] on span "Payroll" at bounding box center [76, 248] width 46 height 23
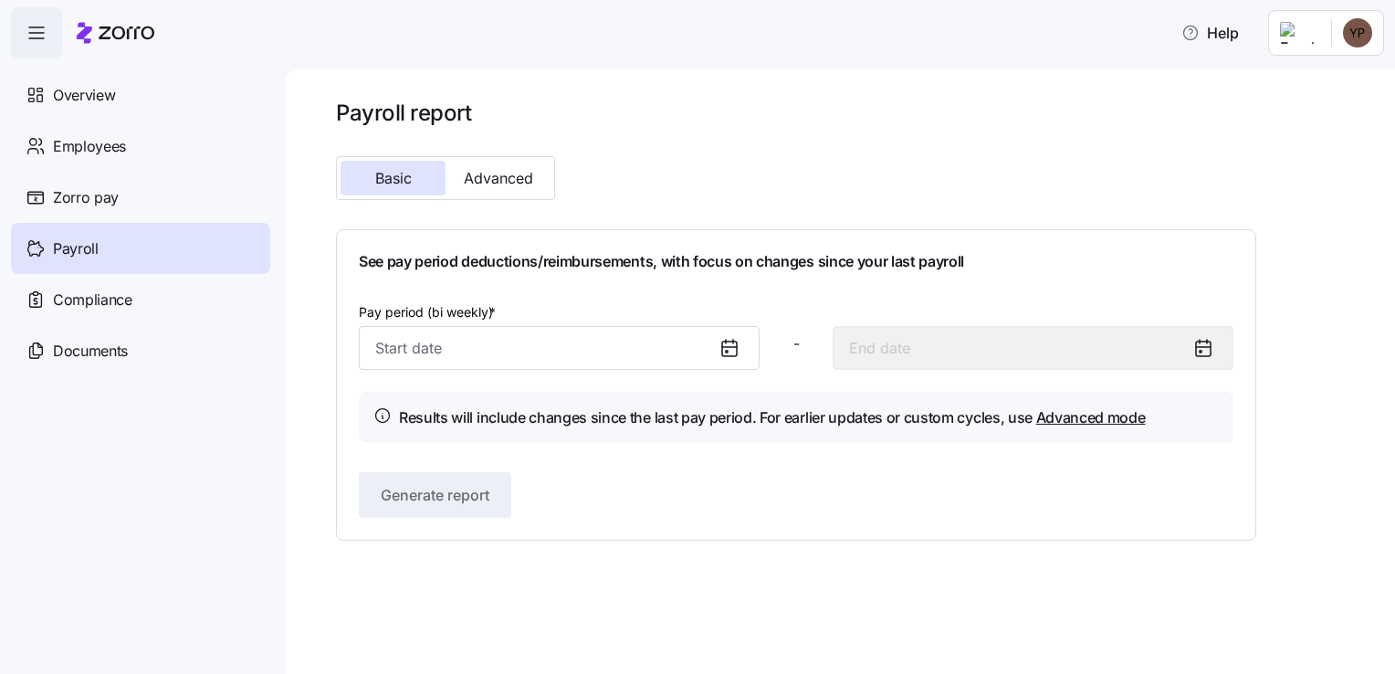
click at [728, 348] on icon at bounding box center [729, 348] width 22 height 22
click at [383, 345] on input "Pay period (bi weekly) *" at bounding box center [559, 348] width 401 height 44
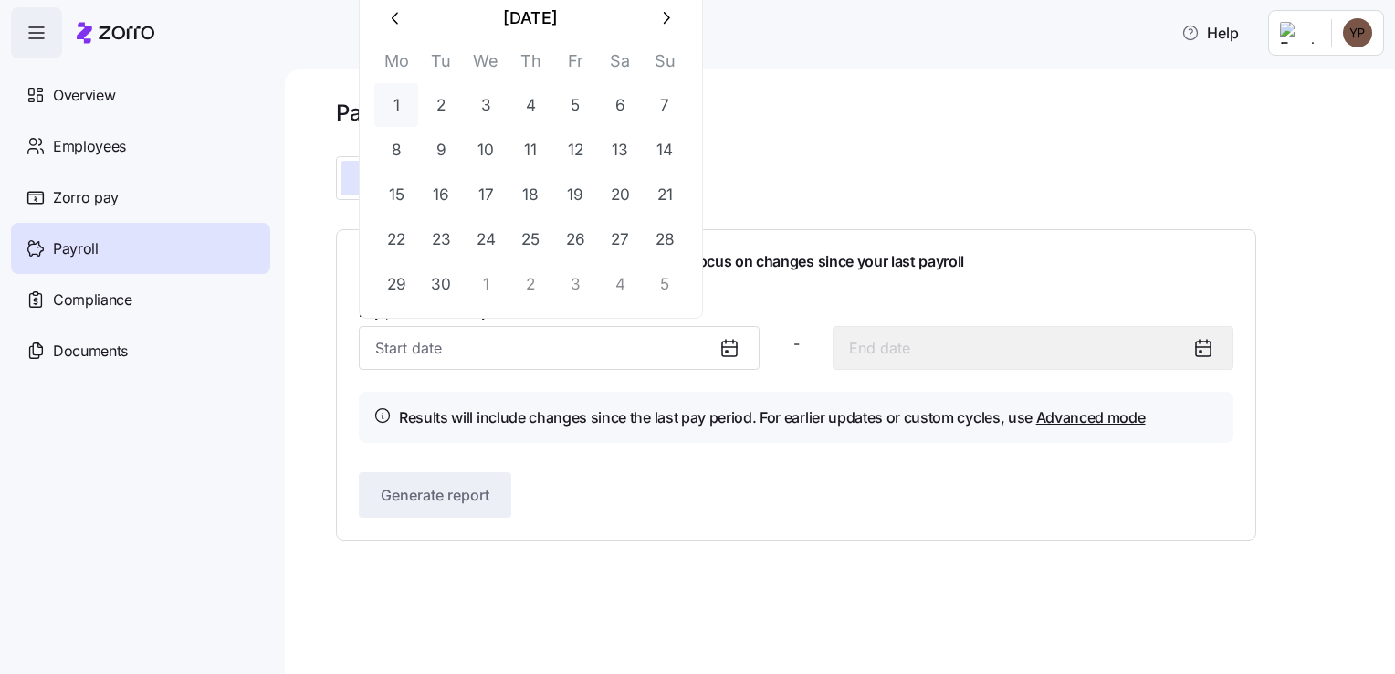
click at [383, 108] on button "1" at bounding box center [396, 105] width 44 height 44
type input "[DATE]"
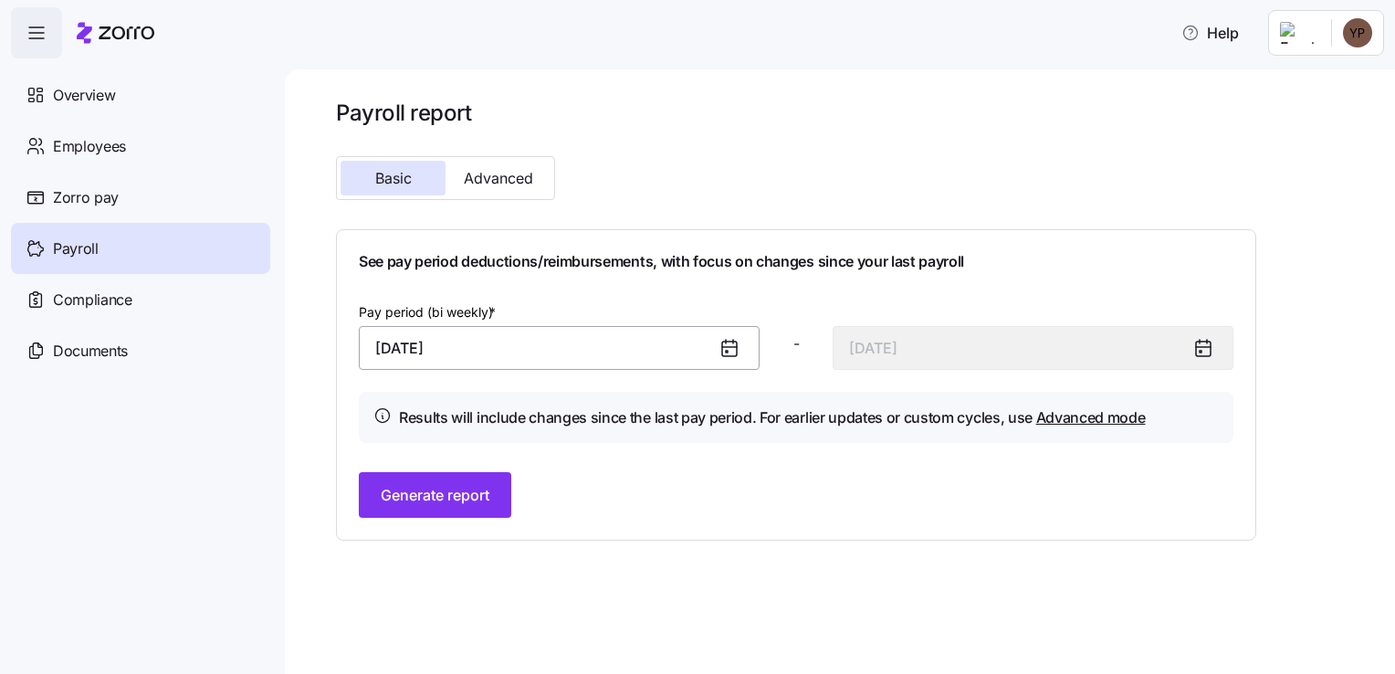
click at [675, 342] on input "[DATE]" at bounding box center [559, 348] width 401 height 44
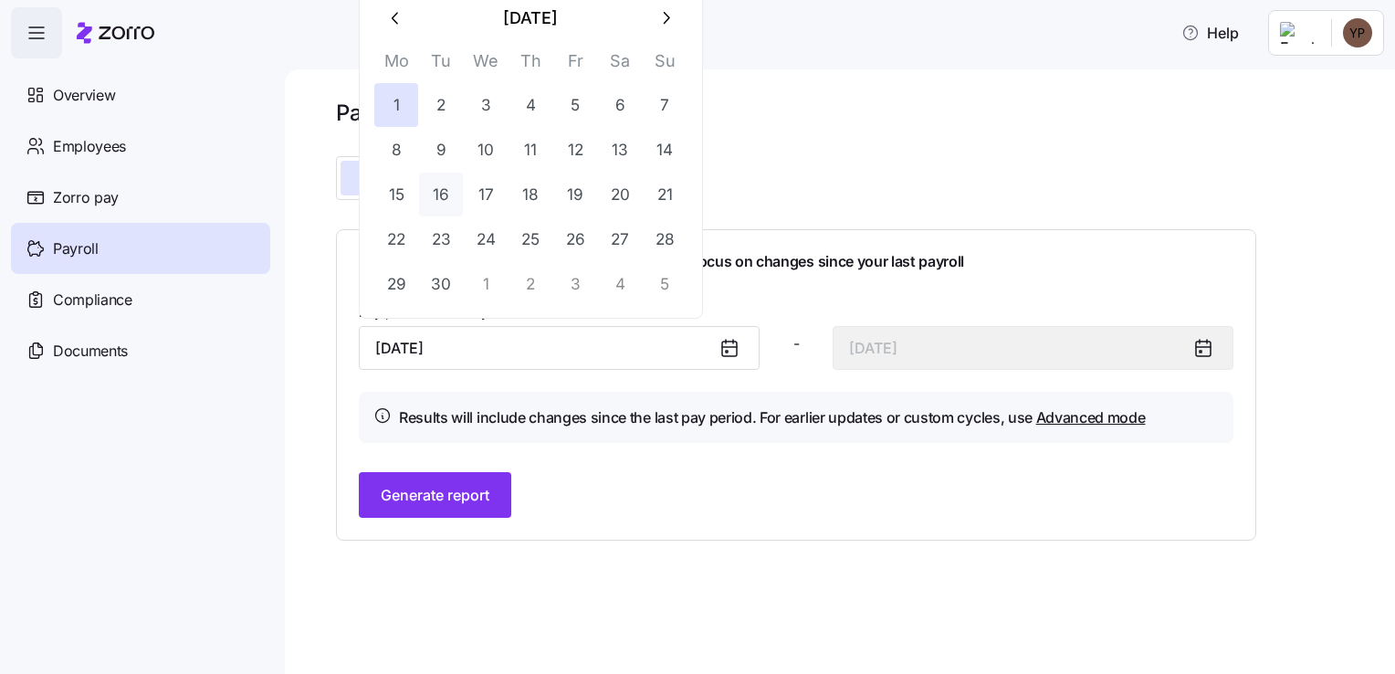
click at [439, 193] on button "16" at bounding box center [441, 195] width 44 height 44
type input "[DATE]"
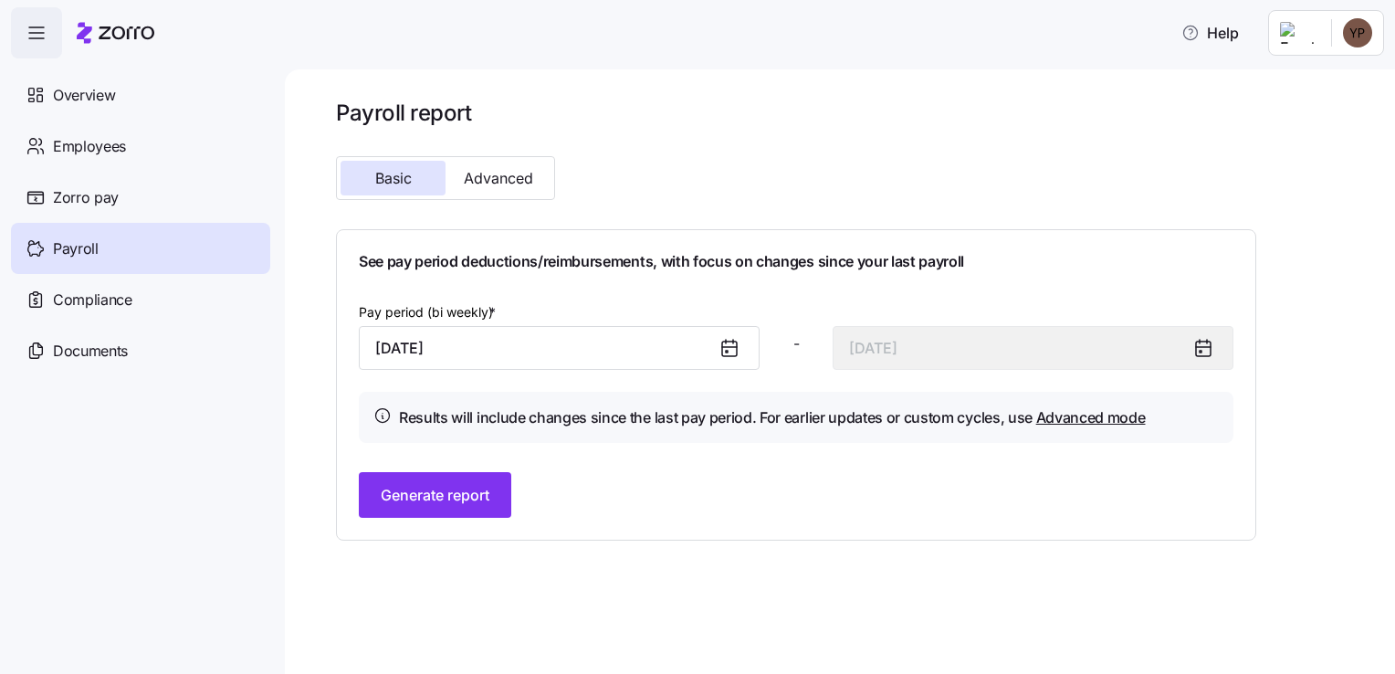
drag, startPoint x: 705, startPoint y: 480, endPoint x: 675, endPoint y: 487, distance: 30.1
click at [705, 480] on div "Generate report" at bounding box center [796, 495] width 874 height 46
click at [437, 506] on button "Generate report" at bounding box center [435, 495] width 152 height 46
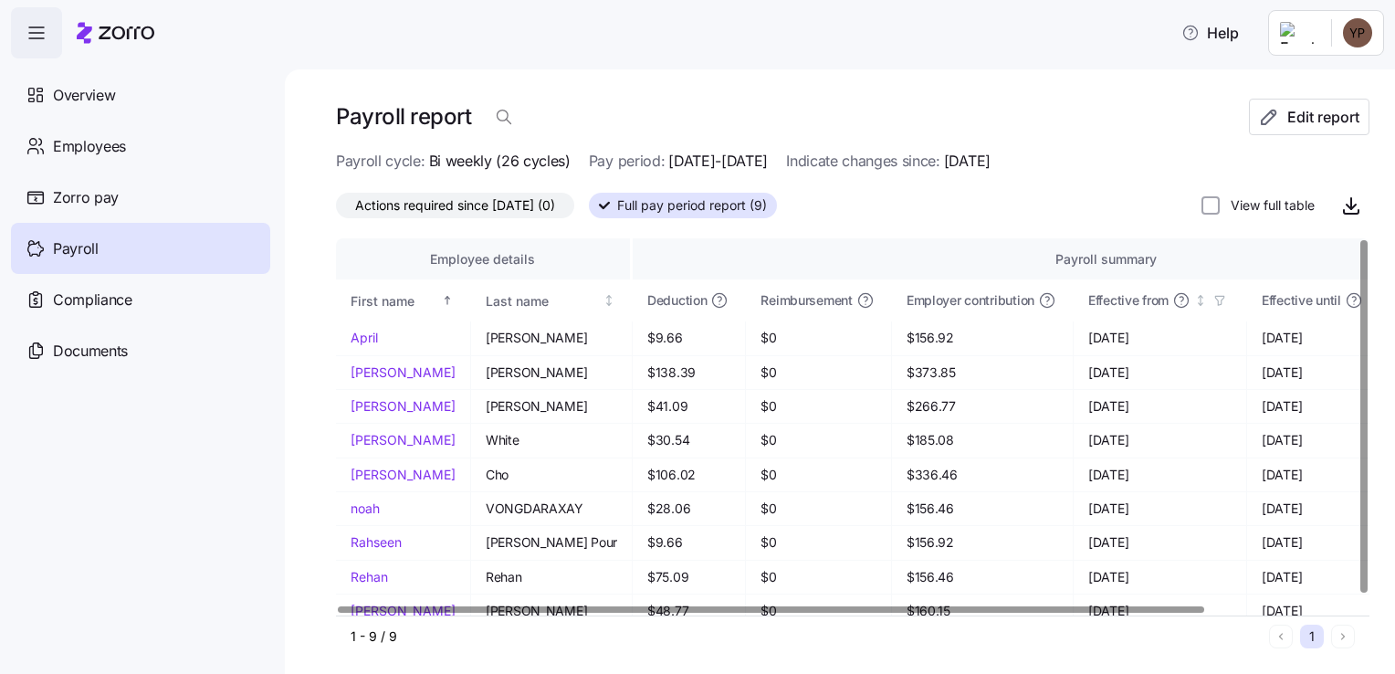
click at [525, 199] on span "Actions required since [DATE] (0)" at bounding box center [455, 206] width 200 height 24
click at [336, 210] on input "Actions required since [DATE] (0)" at bounding box center [336, 210] width 0 height 0
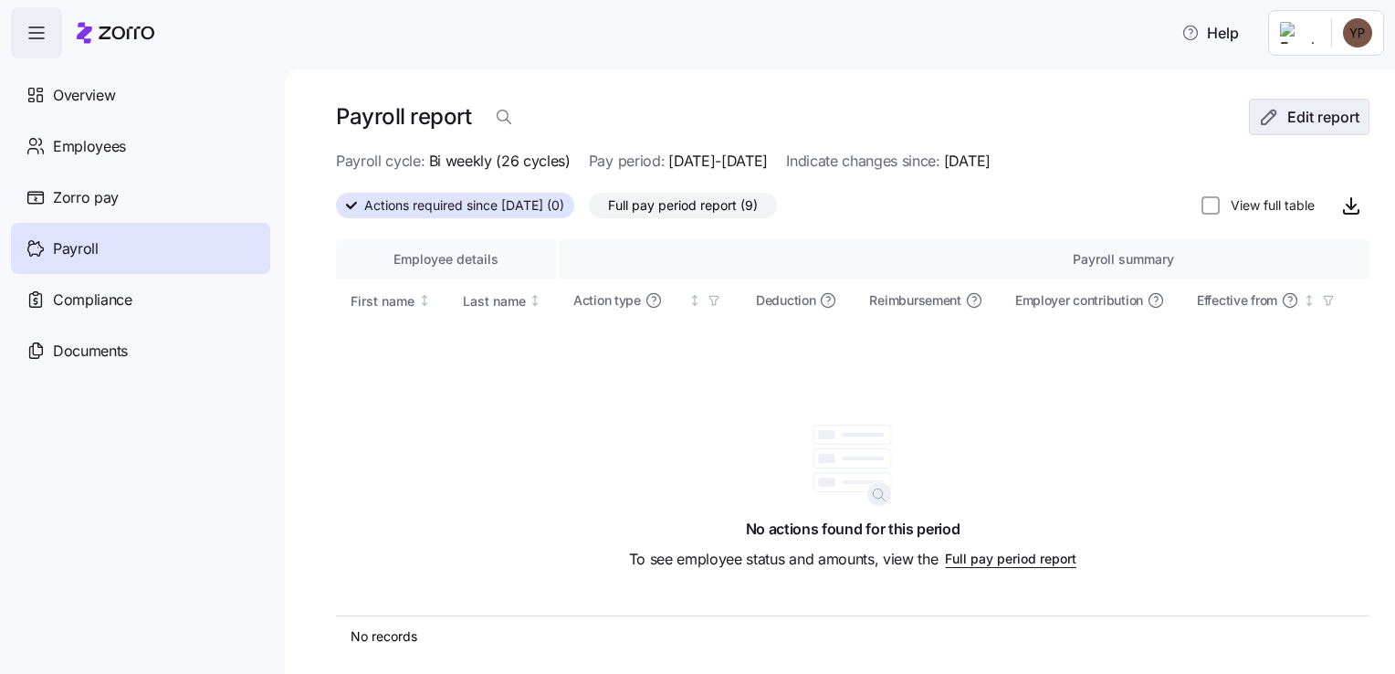
drag, startPoint x: 1262, startPoint y: 118, endPoint x: 1253, endPoint y: 119, distance: 9.2
click at [1261, 118] on icon "button" at bounding box center [1269, 117] width 22 height 22
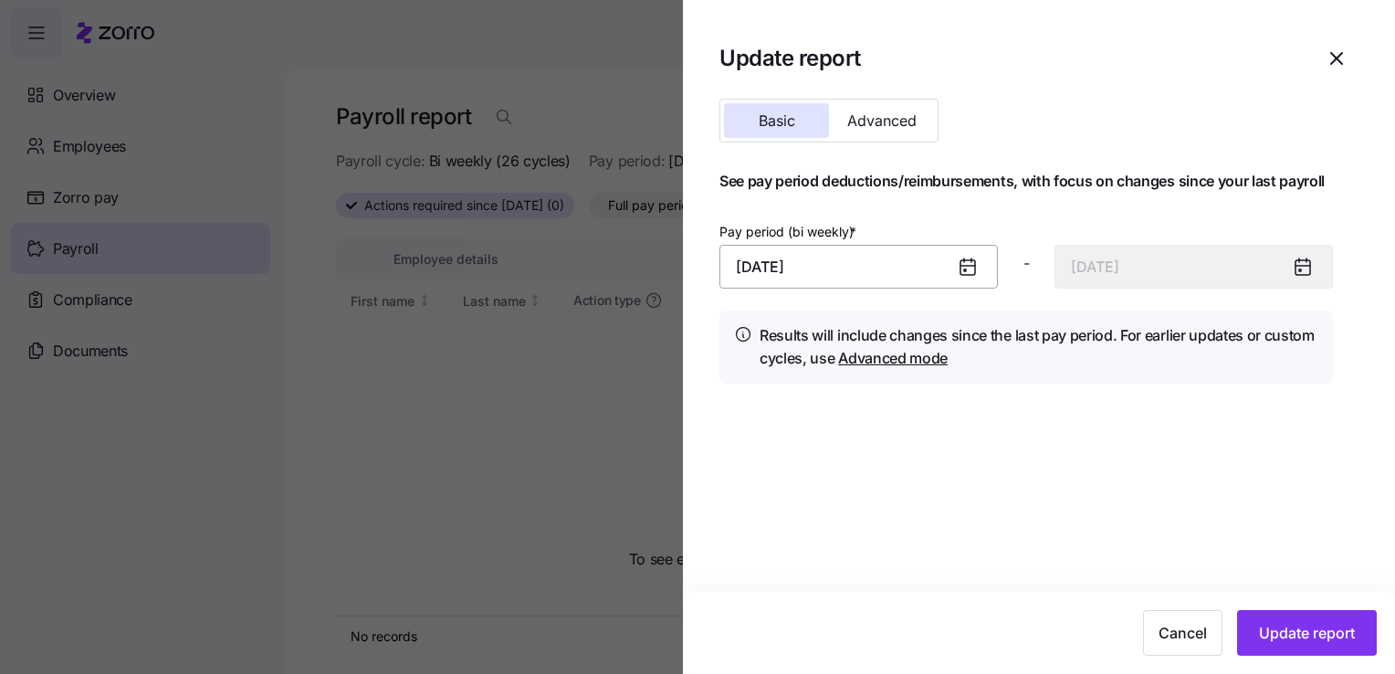
click at [950, 266] on input "[DATE]" at bounding box center [858, 267] width 278 height 44
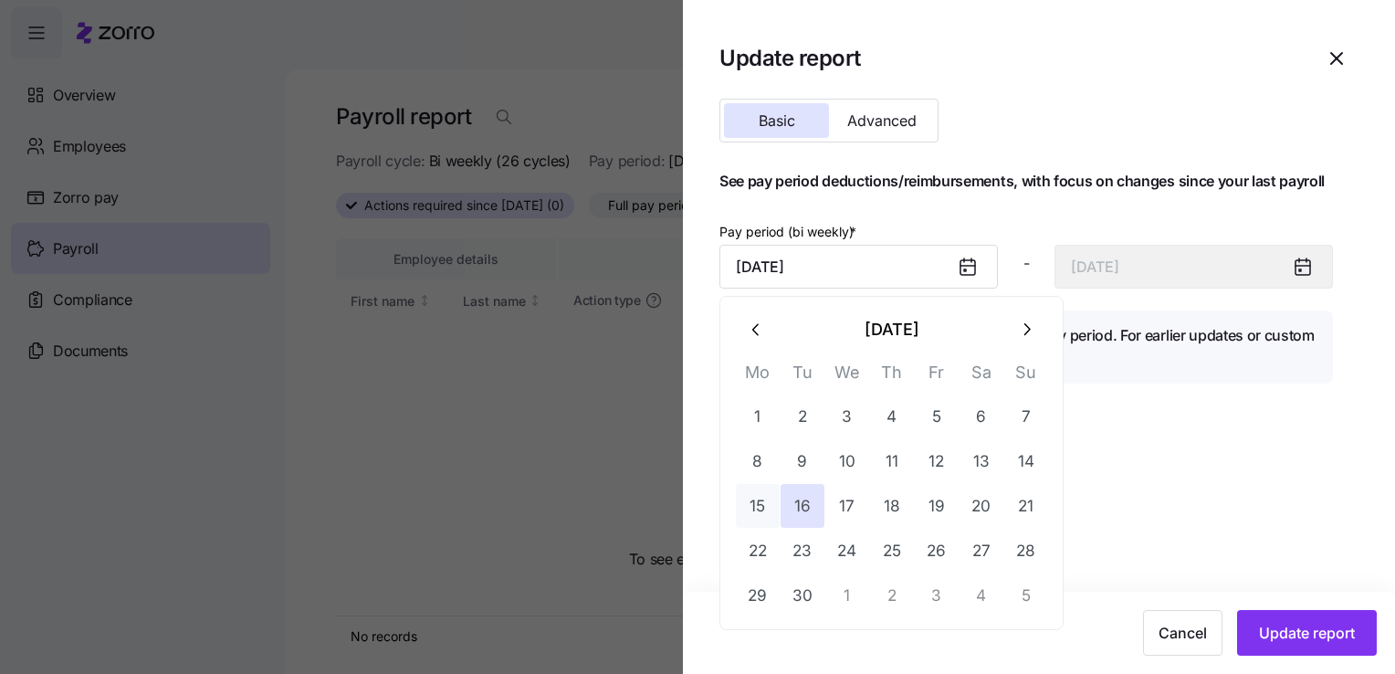
click at [763, 500] on button "15" at bounding box center [758, 506] width 44 height 44
type input "[DATE]"
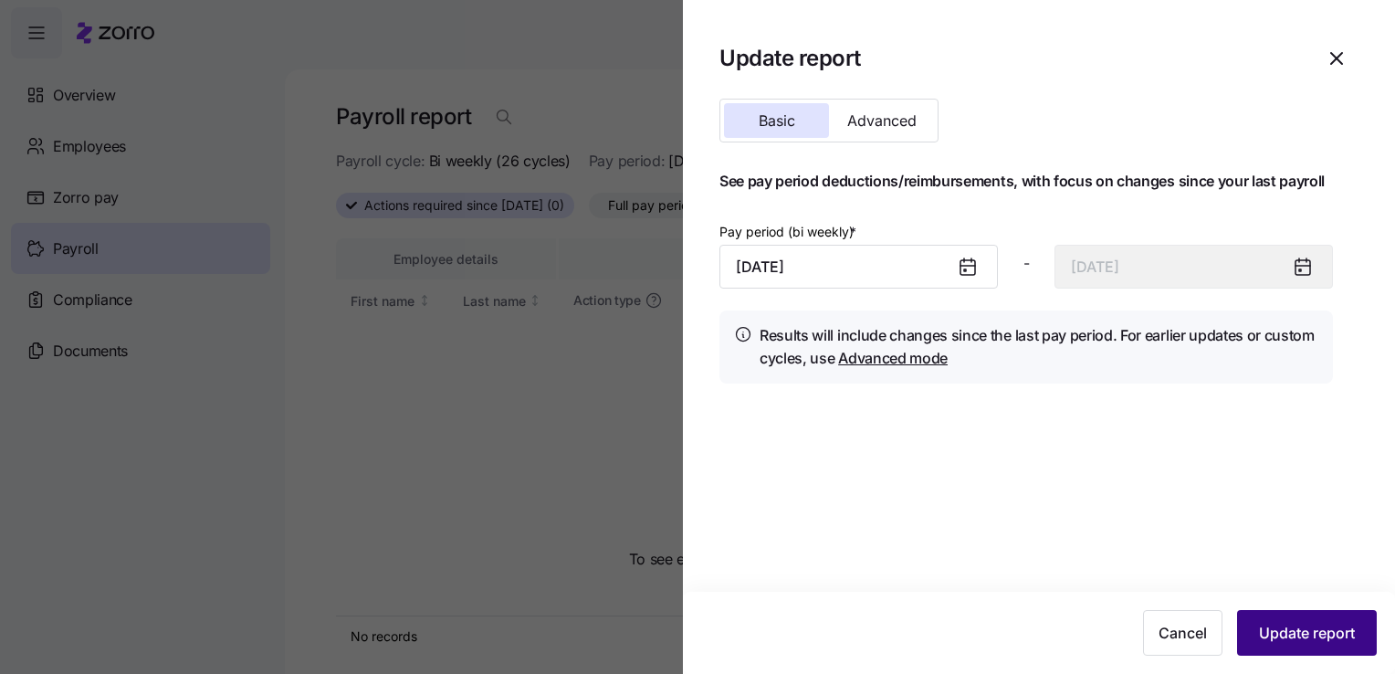
click at [1291, 631] on span "Update report" at bounding box center [1307, 633] width 96 height 22
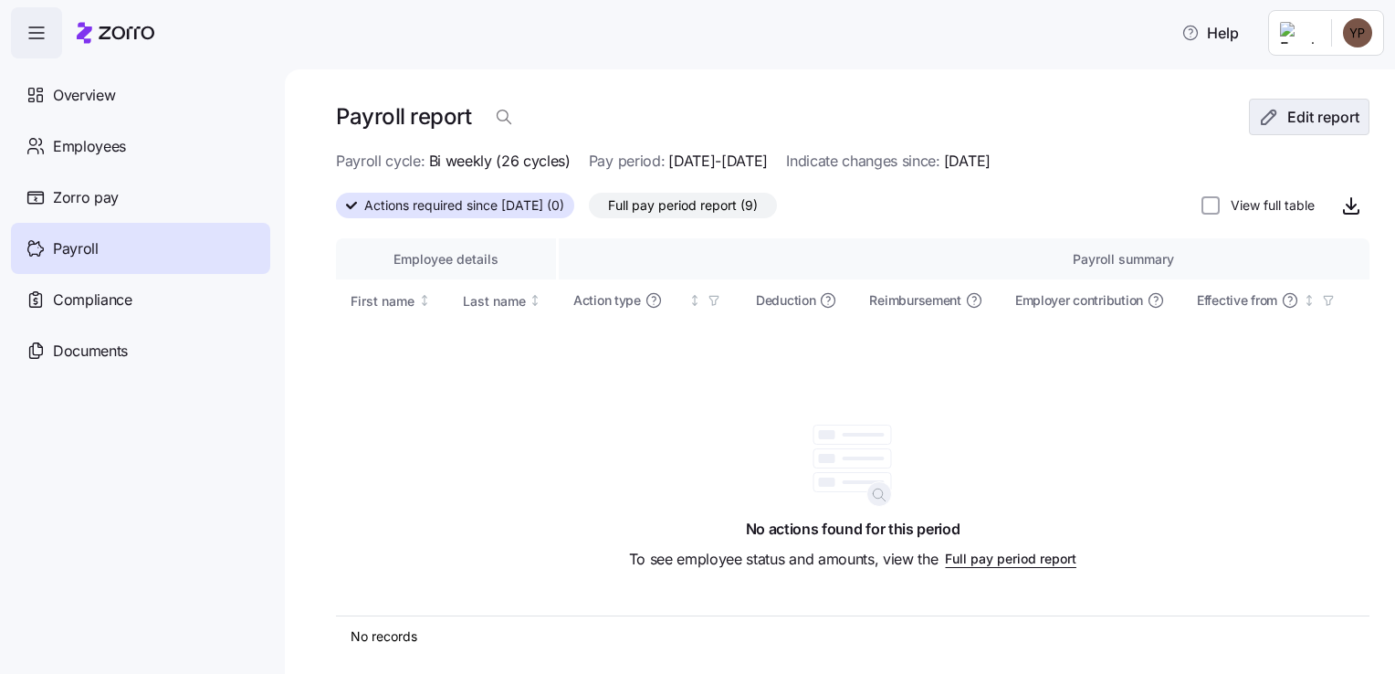
click at [1289, 126] on span "Edit report" at bounding box center [1323, 117] width 72 height 22
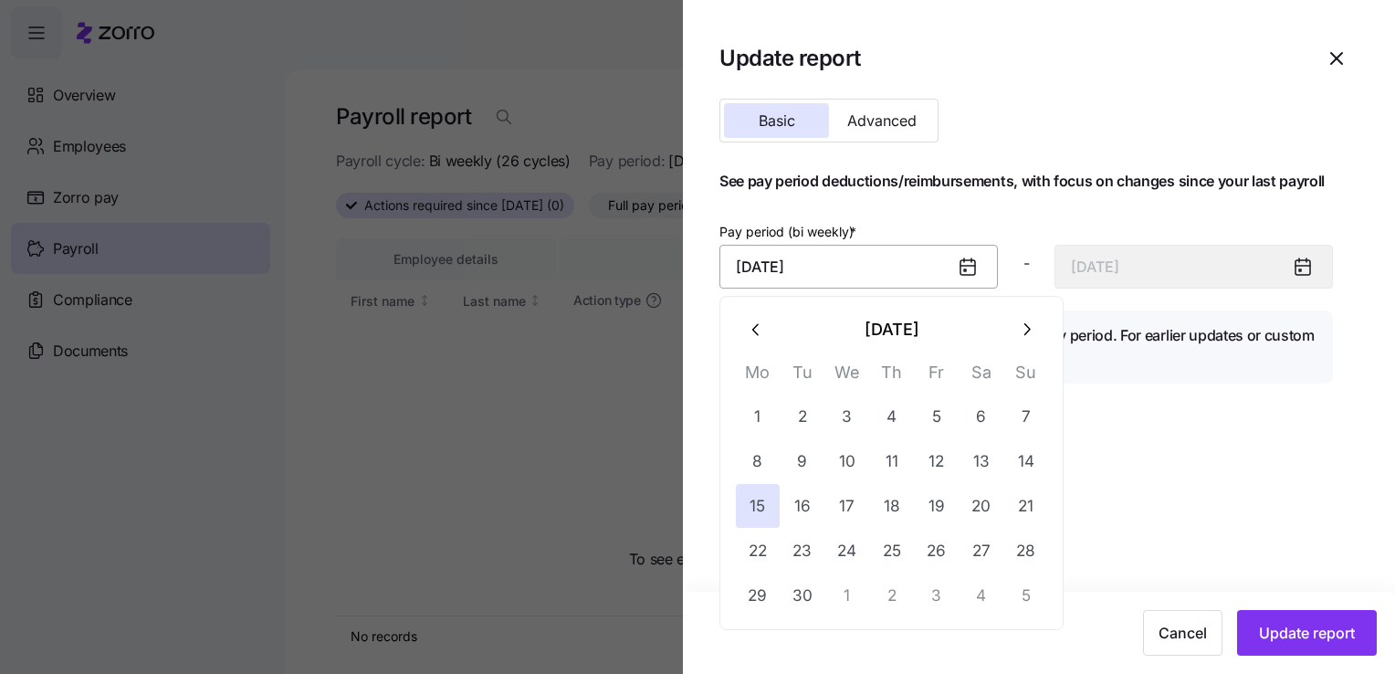
click at [836, 262] on input "[DATE]" at bounding box center [858, 267] width 278 height 44
click at [967, 262] on icon at bounding box center [967, 267] width 15 height 15
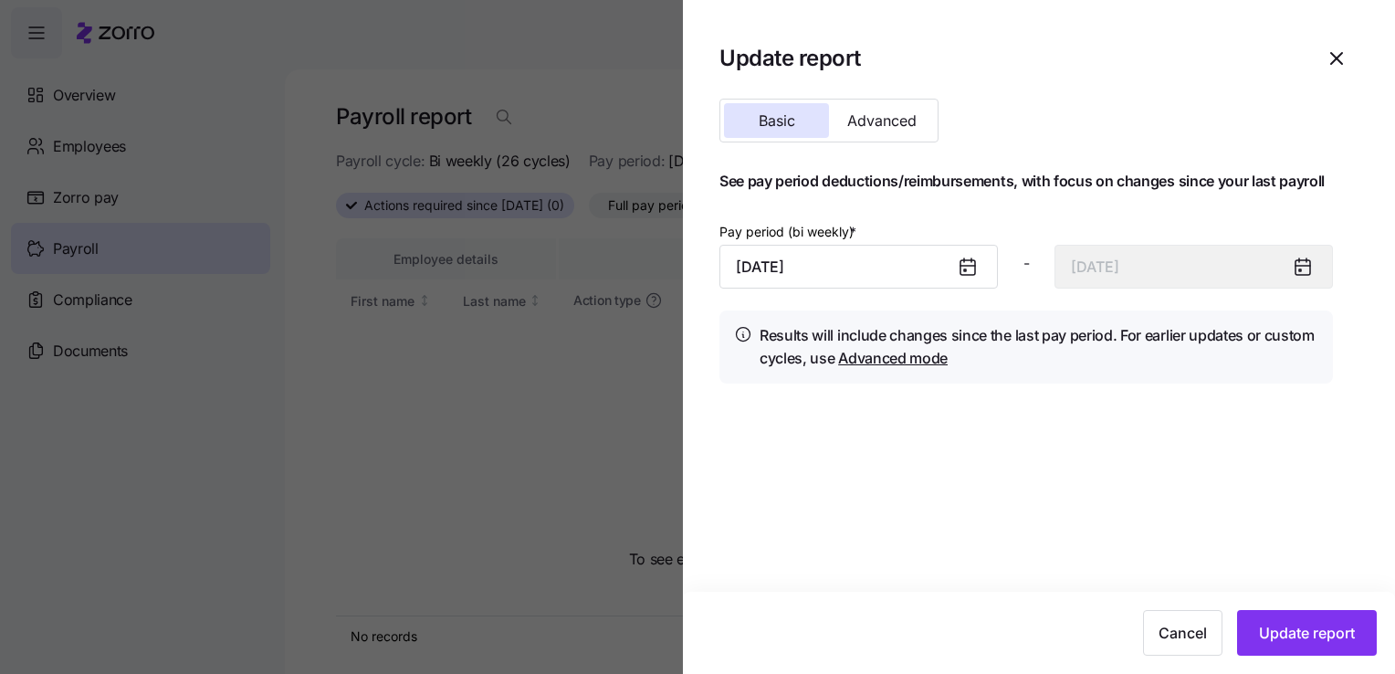
click at [954, 261] on div at bounding box center [975, 267] width 44 height 42
click at [962, 269] on icon at bounding box center [967, 267] width 15 height 15
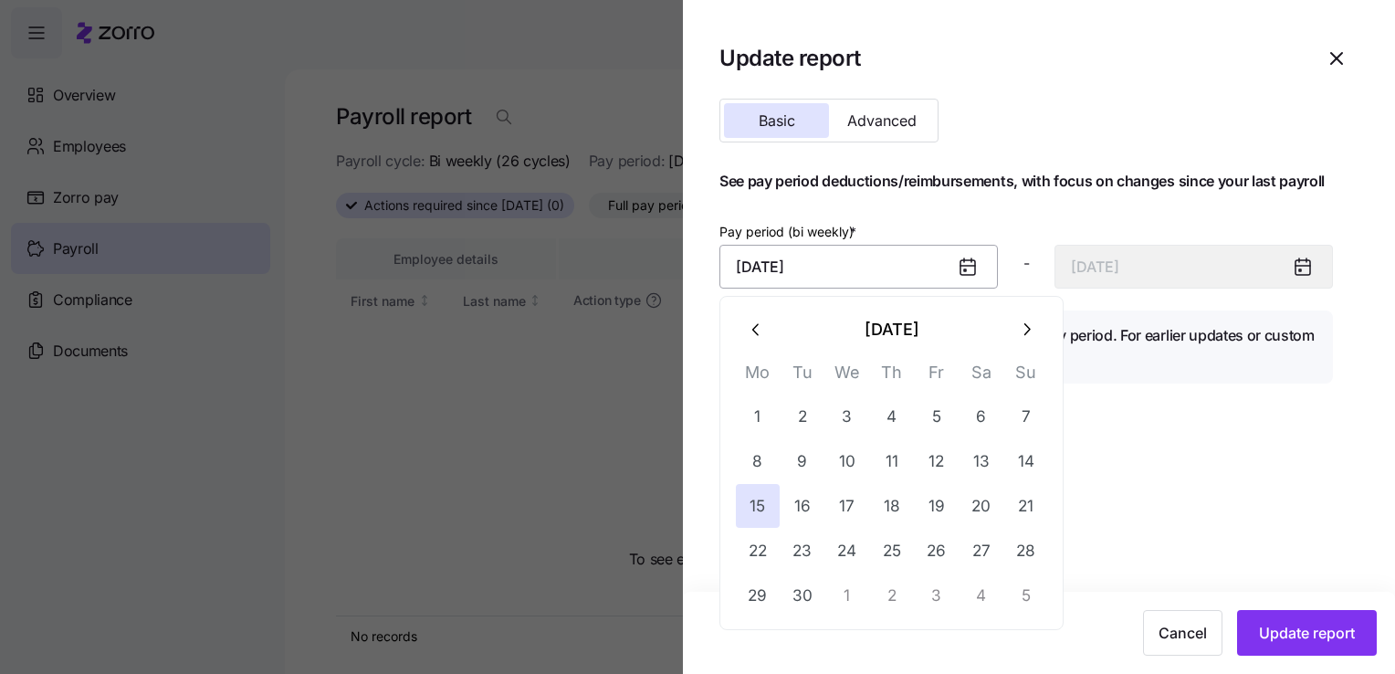
drag, startPoint x: 887, startPoint y: 262, endPoint x: 873, endPoint y: 264, distance: 13.8
click at [887, 262] on input "[DATE]" at bounding box center [858, 267] width 278 height 44
click at [806, 276] on input "[DATE]" at bounding box center [858, 267] width 278 height 44
click at [1022, 412] on button "7" at bounding box center [1026, 416] width 44 height 44
type input "[DATE]"
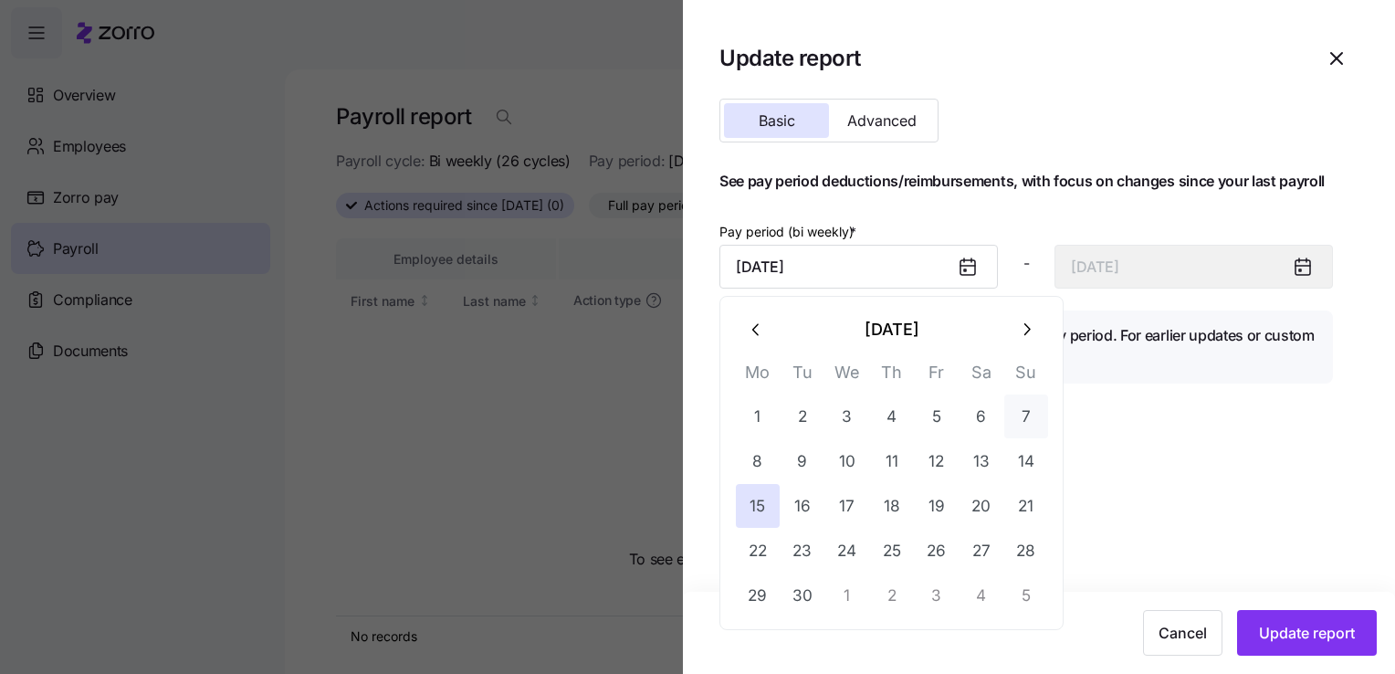
type input "[DATE]"
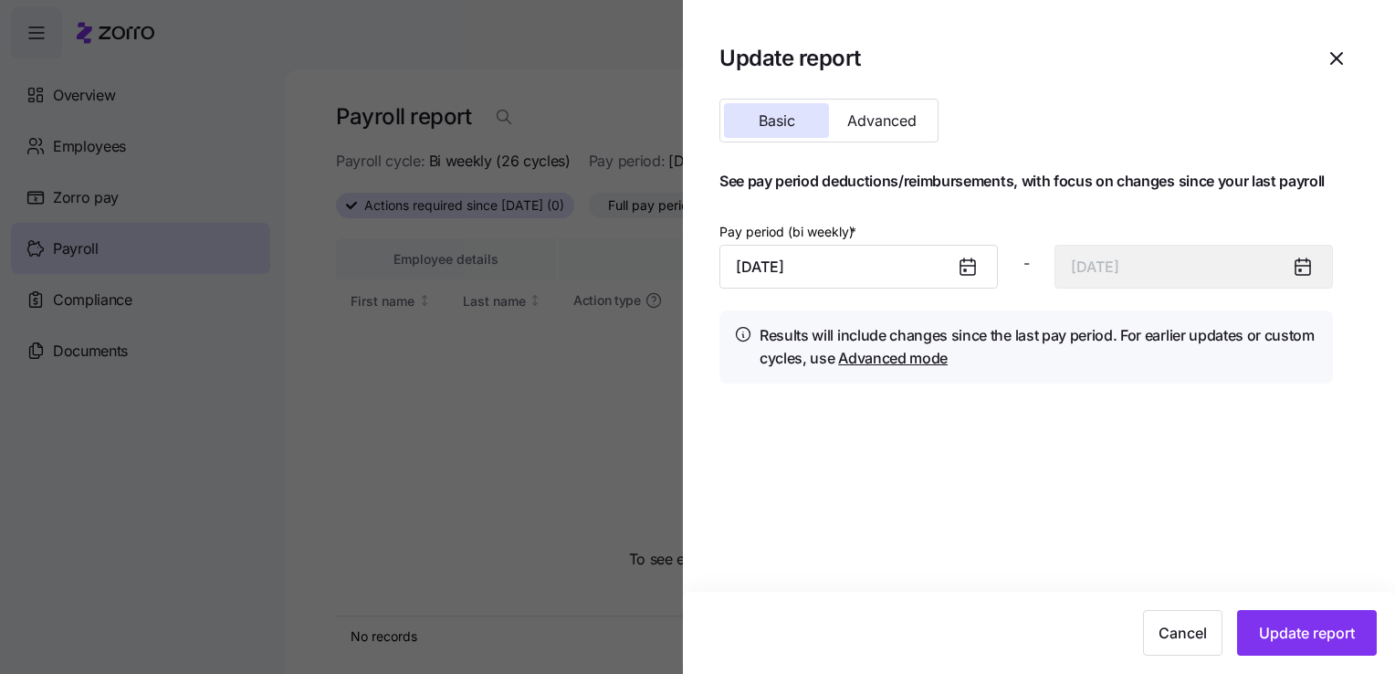
click at [1064, 466] on section "Update report Basic Advanced See pay period deductions/reimbursements, with foc…" at bounding box center [1039, 337] width 712 height 674
click at [1330, 639] on span "Update report" at bounding box center [1307, 633] width 96 height 22
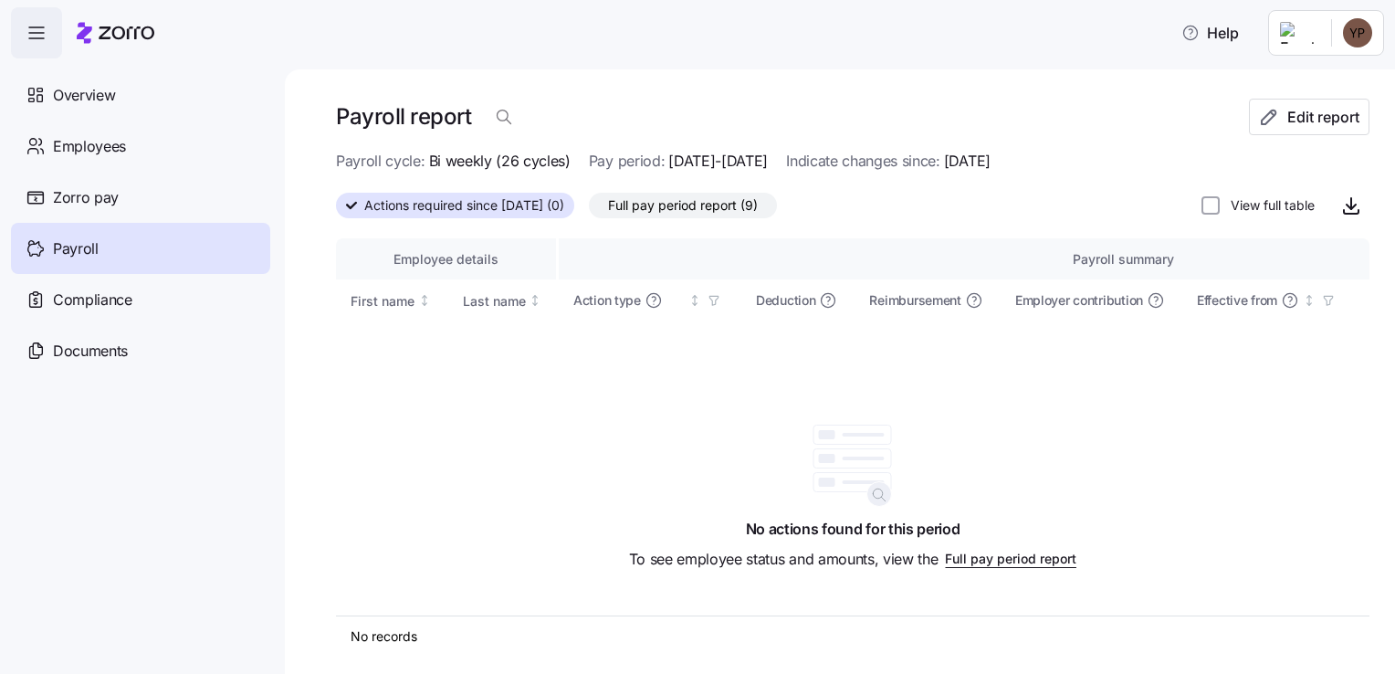
click at [671, 211] on span "Full pay period report (9)" at bounding box center [683, 206] width 150 height 24
click at [589, 210] on input "Full pay period report (9)" at bounding box center [589, 210] width 0 height 0
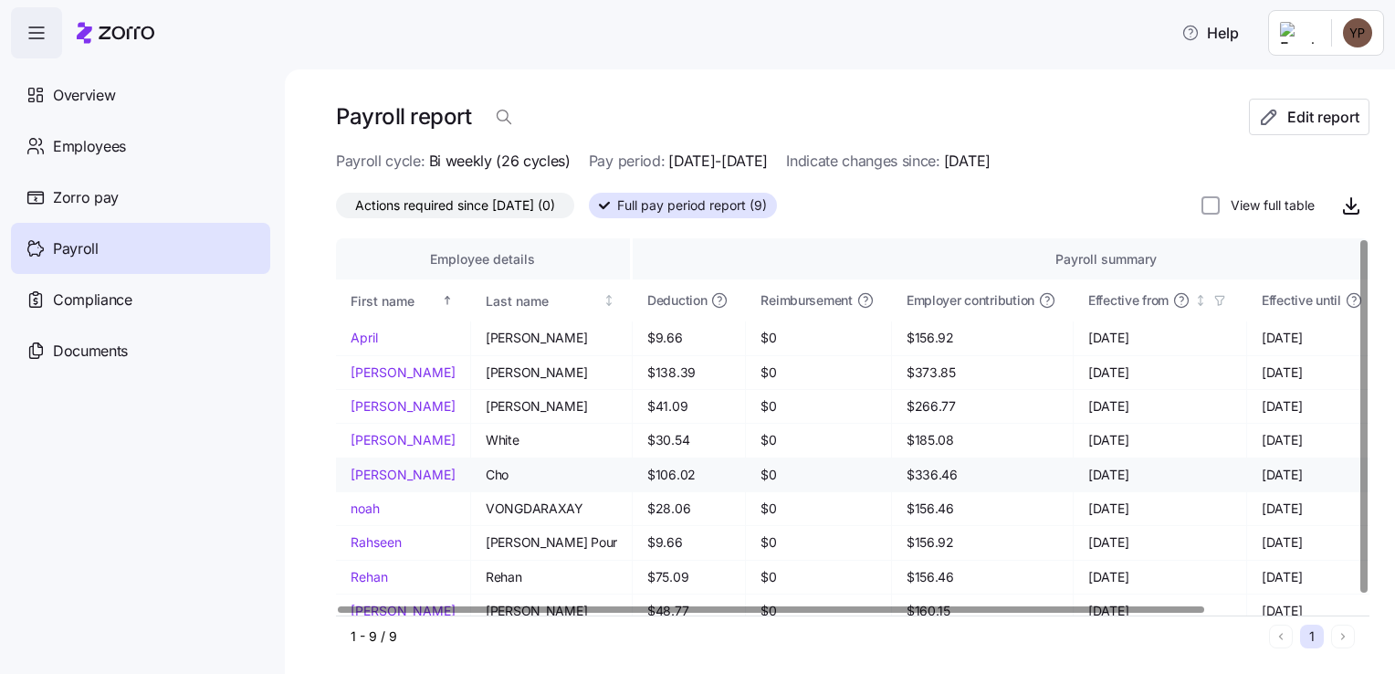
scroll to position [11, 0]
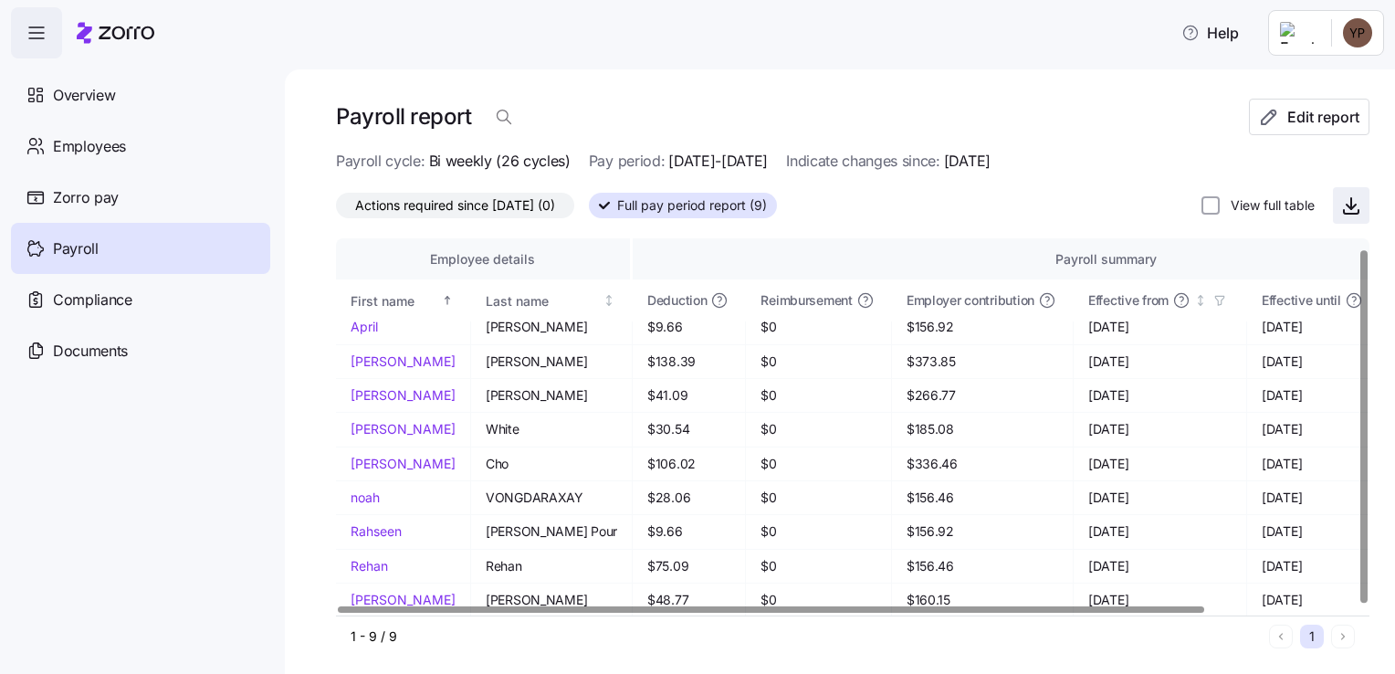
click at [1351, 208] on icon "button" at bounding box center [1351, 203] width 0 height 11
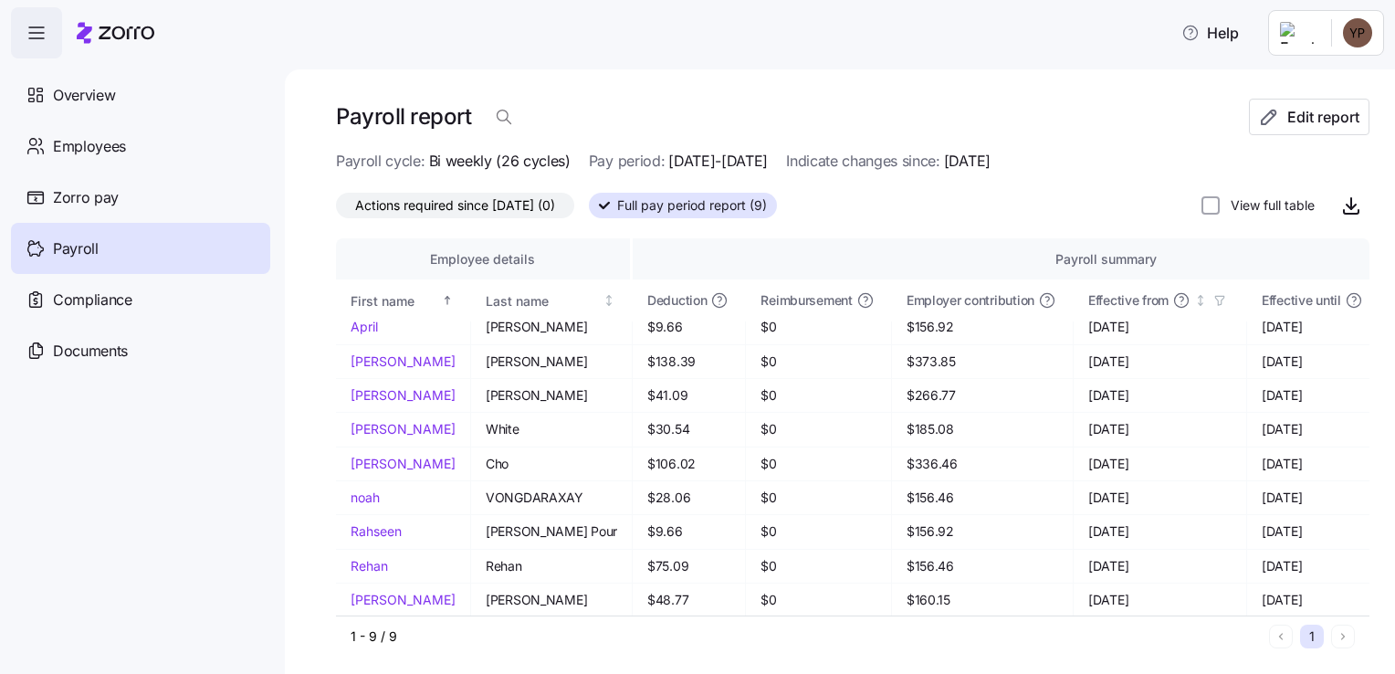
click at [778, 51] on div "Help" at bounding box center [697, 32] width 1373 height 51
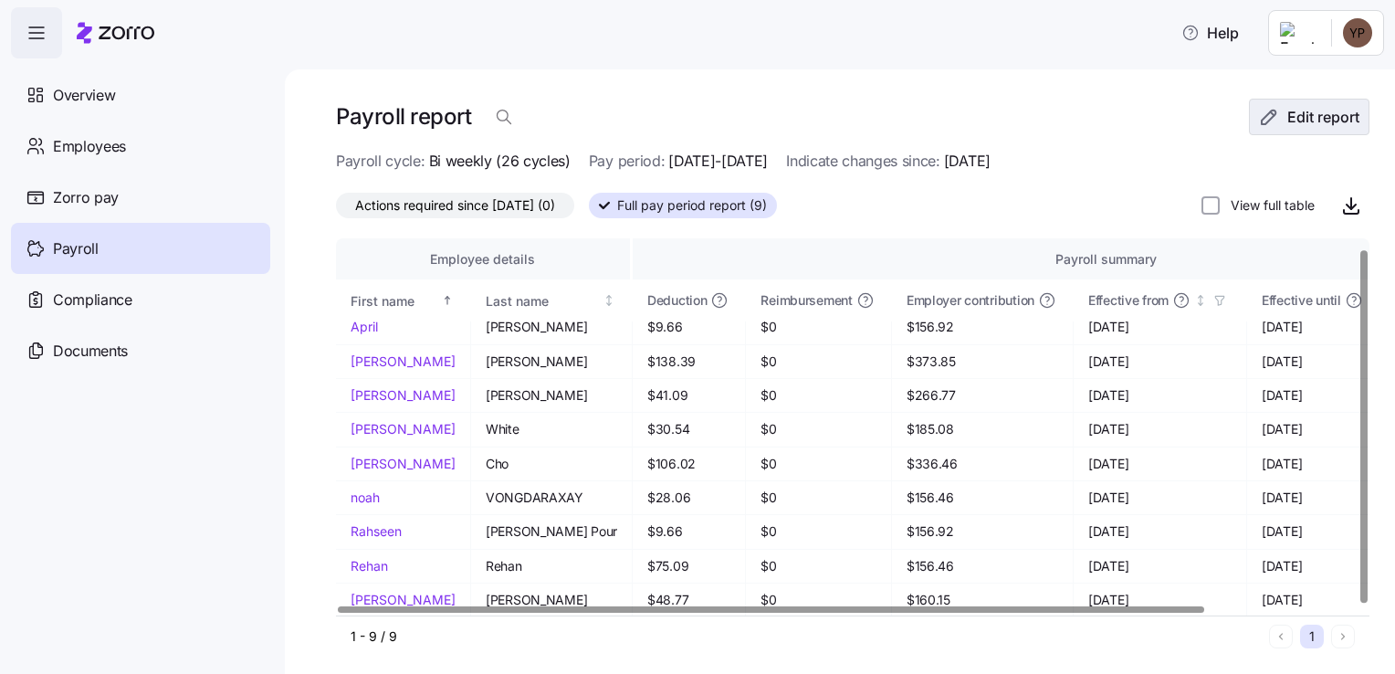
click at [1317, 114] on span "Edit report" at bounding box center [1323, 117] width 72 height 22
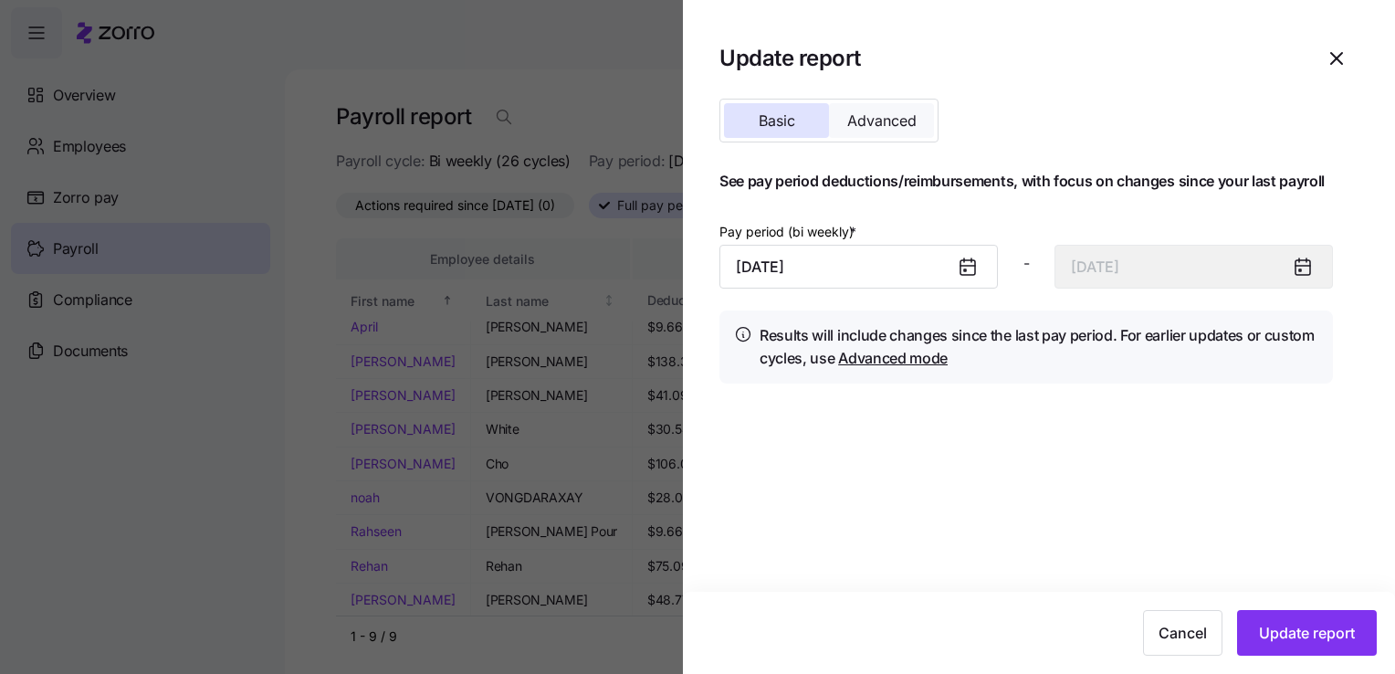
click at [884, 120] on span "Advanced" at bounding box center [881, 120] width 69 height 15
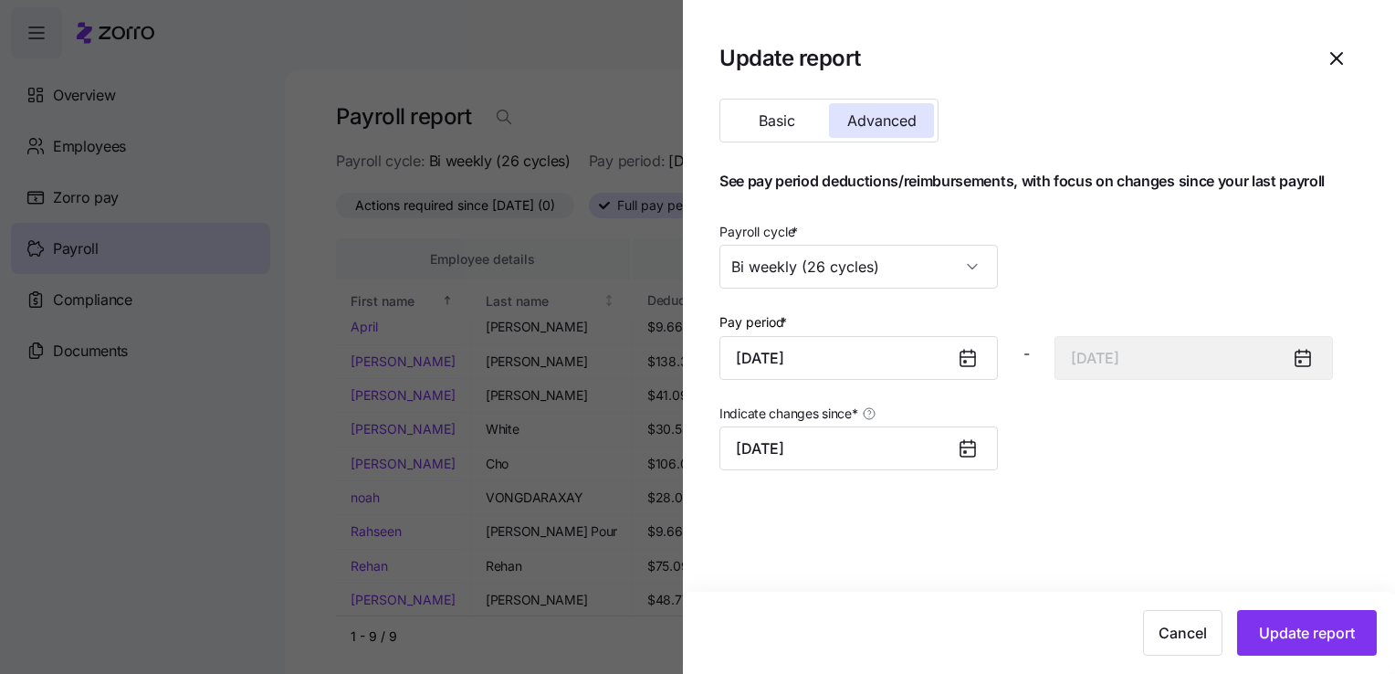
click at [969, 361] on icon at bounding box center [967, 358] width 15 height 15
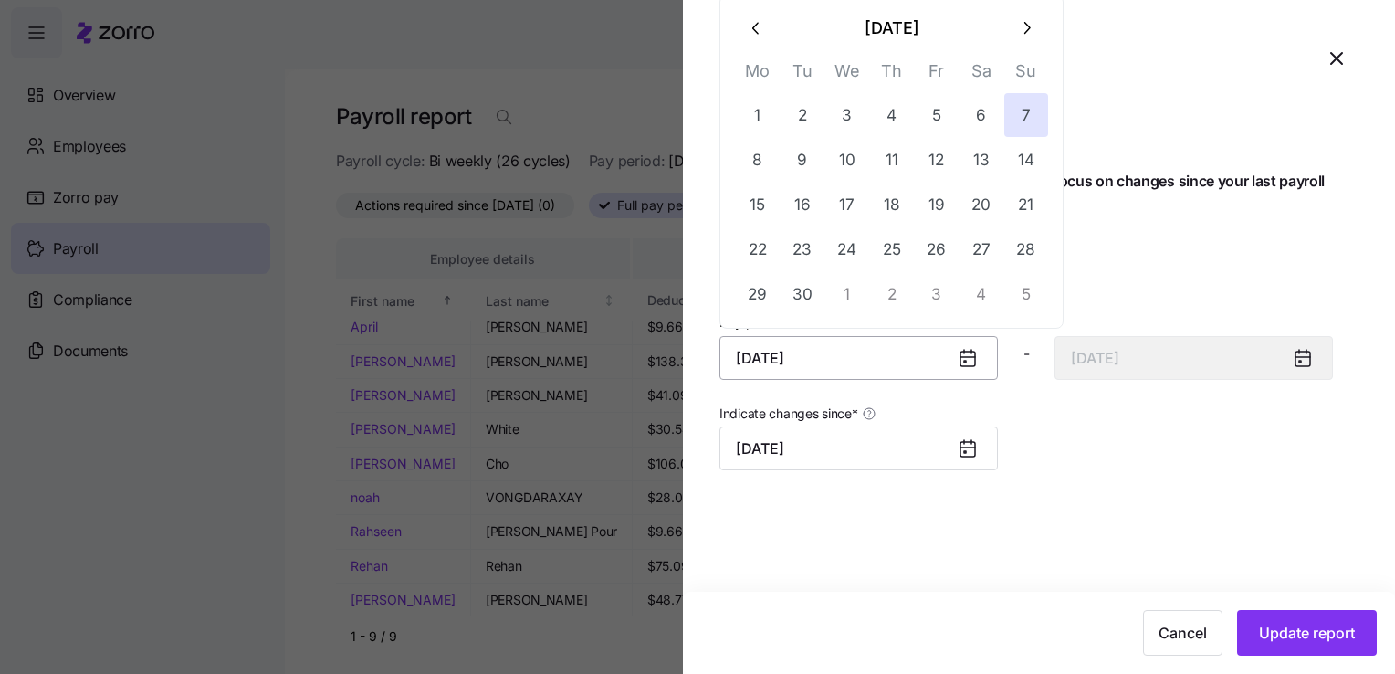
click at [811, 354] on input "[DATE]" at bounding box center [858, 358] width 278 height 44
click at [761, 160] on button "8" at bounding box center [758, 160] width 44 height 44
type input "[DATE]"
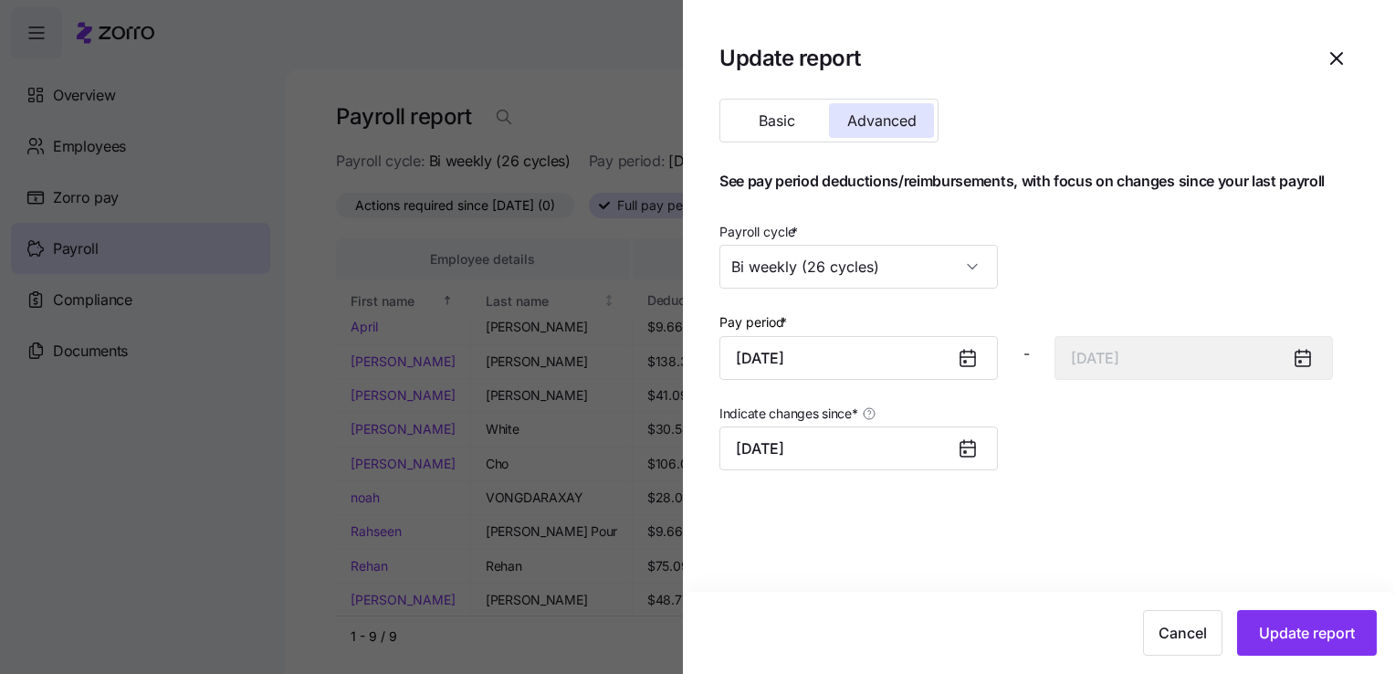
click at [1115, 466] on div "Indicate changes since * [DATE]" at bounding box center [1026, 435] width 628 height 83
click at [1304, 623] on span "Update report" at bounding box center [1307, 633] width 96 height 22
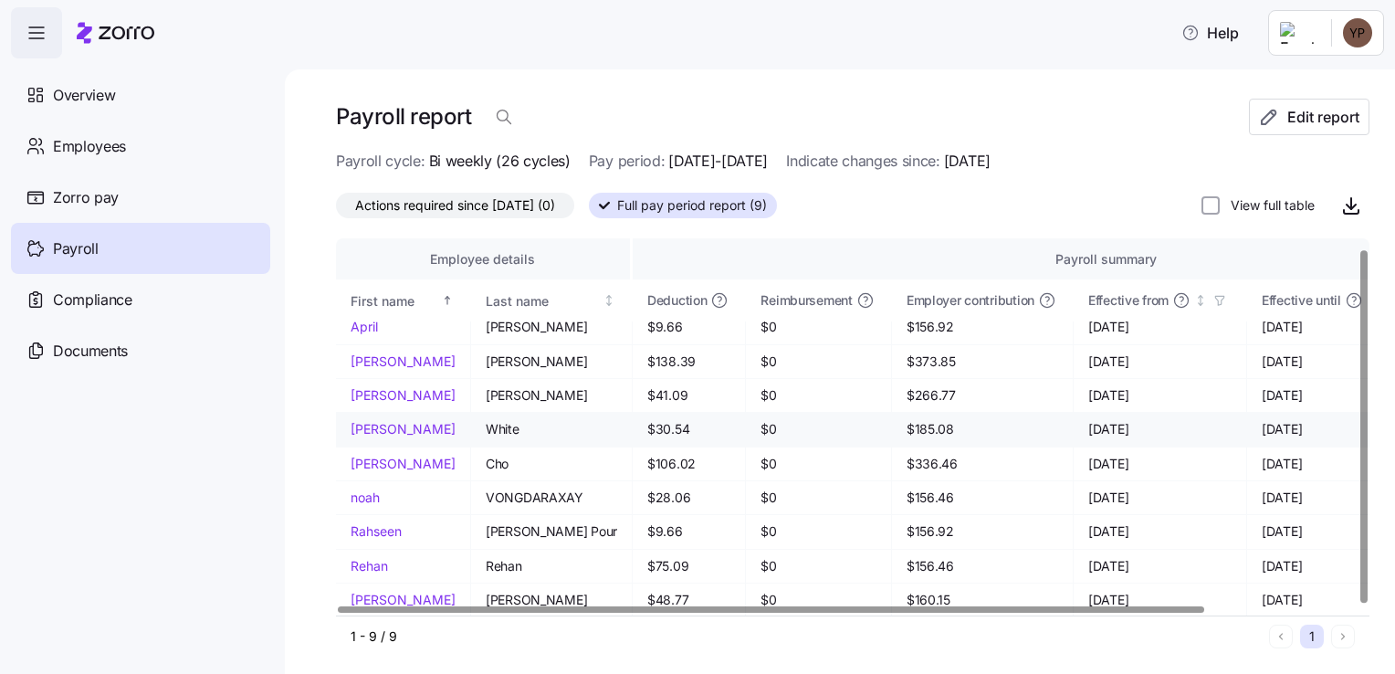
scroll to position [0, 0]
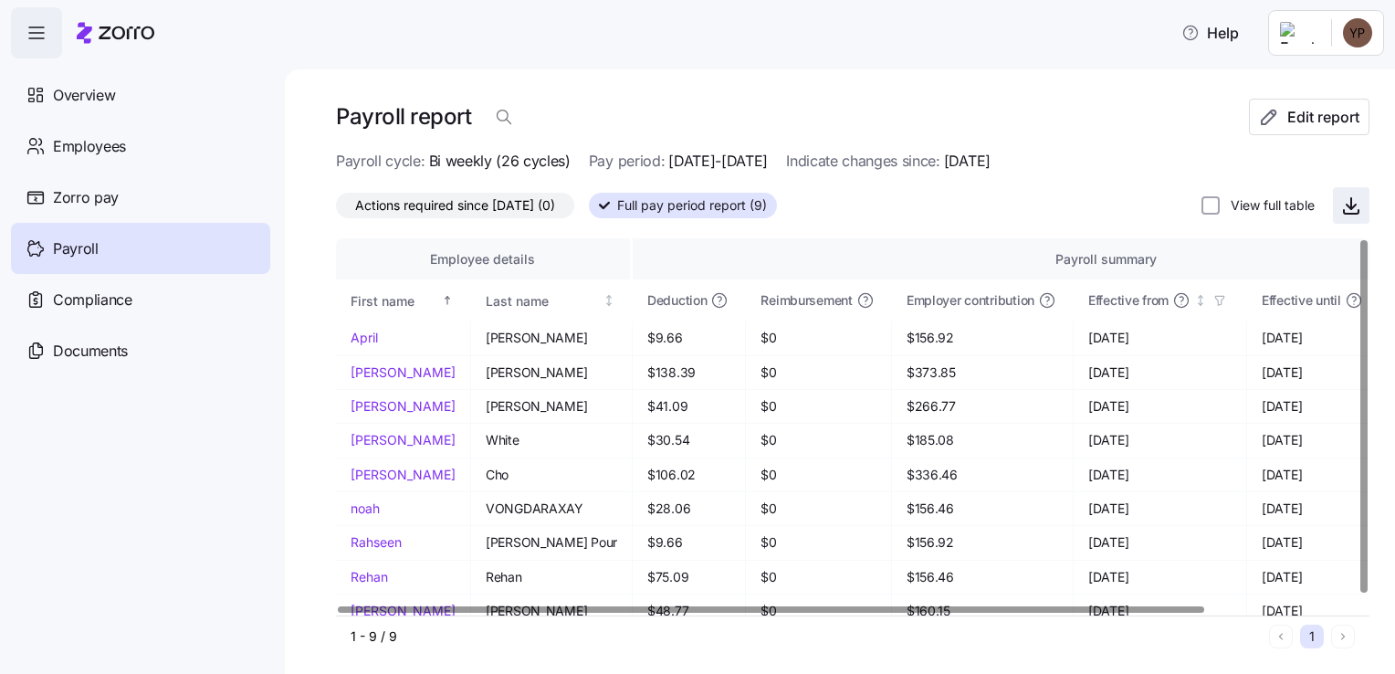
click at [1338, 218] on span "button" at bounding box center [1351, 205] width 35 height 35
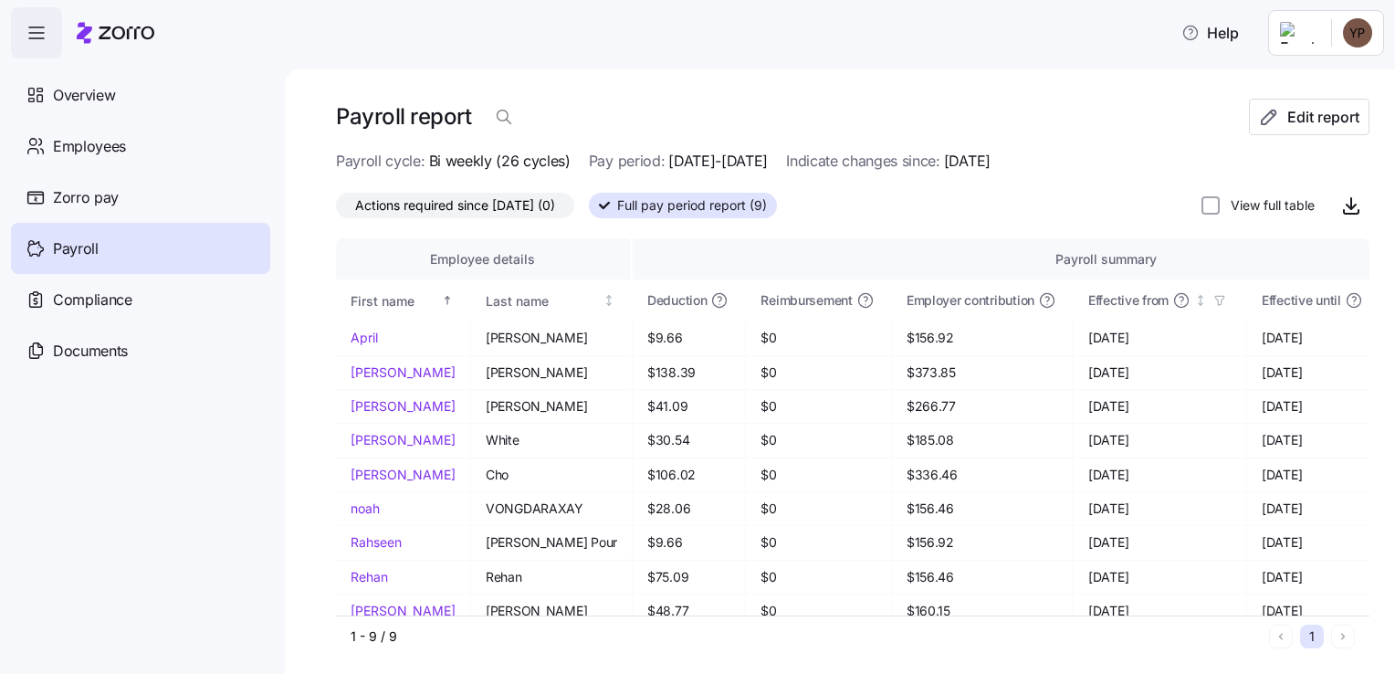
click at [784, 66] on main "Payroll report Edit report Payroll cycle: Bi weekly (26 cycles) Pay period: [DA…" at bounding box center [697, 331] width 1395 height 663
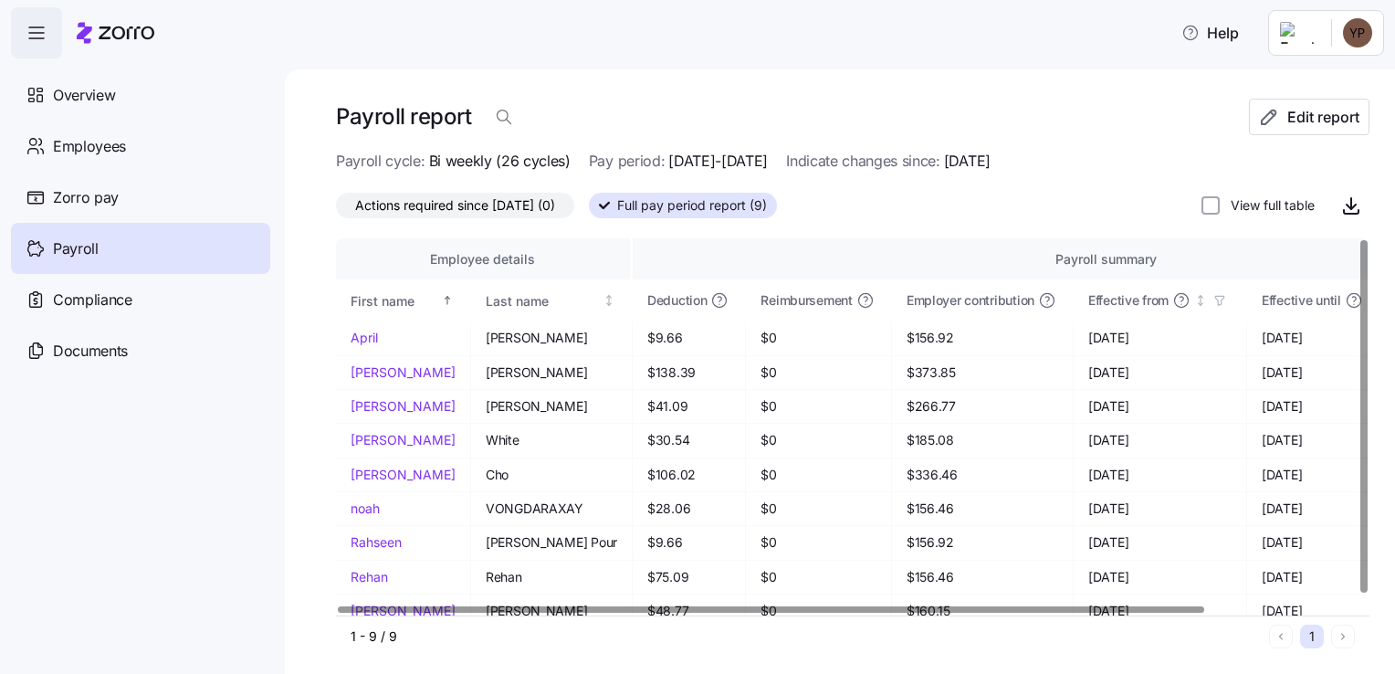
click at [727, 612] on div at bounding box center [770, 609] width 865 height 6
click at [122, 130] on div "Employees" at bounding box center [140, 145] width 259 height 51
